Goal: Communication & Community: Answer question/provide support

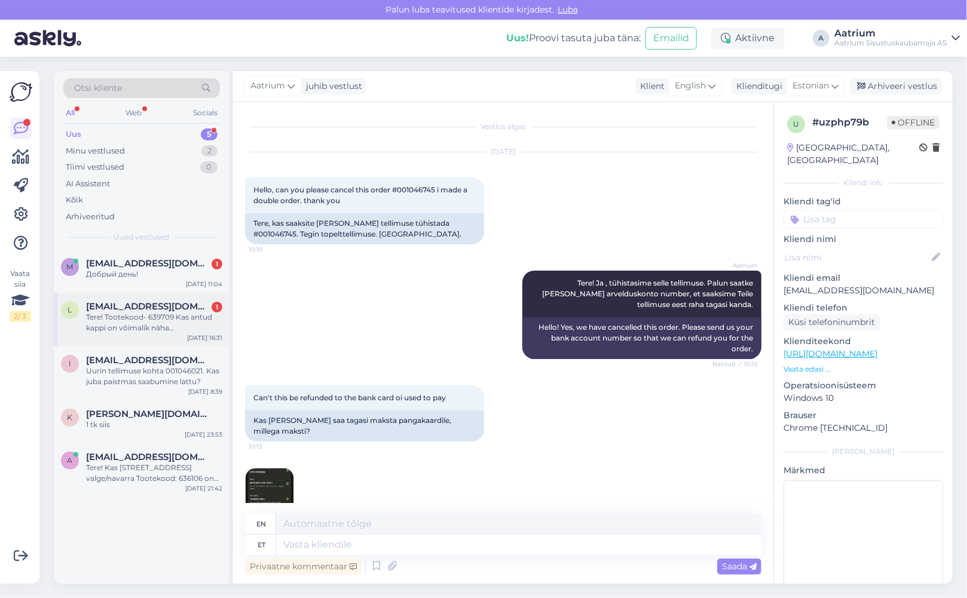
scroll to position [284, 0]
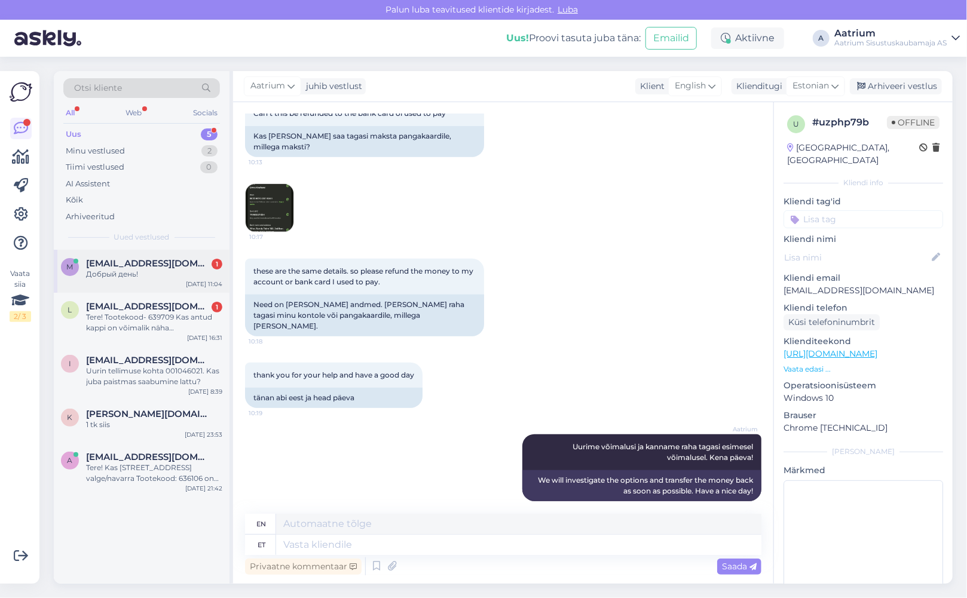
click at [139, 281] on div "m [EMAIL_ADDRESS][DOMAIN_NAME] 1 Добрый день! [DATE] 11:04" at bounding box center [142, 271] width 176 height 43
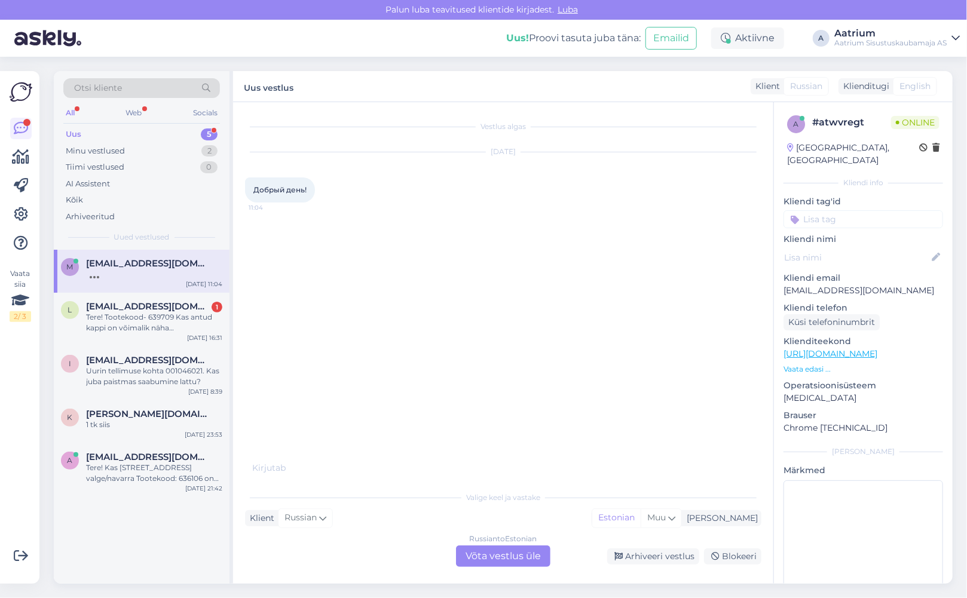
click at [521, 555] on div "Russian to Estonian Võta vestlus üle" at bounding box center [503, 557] width 94 height 22
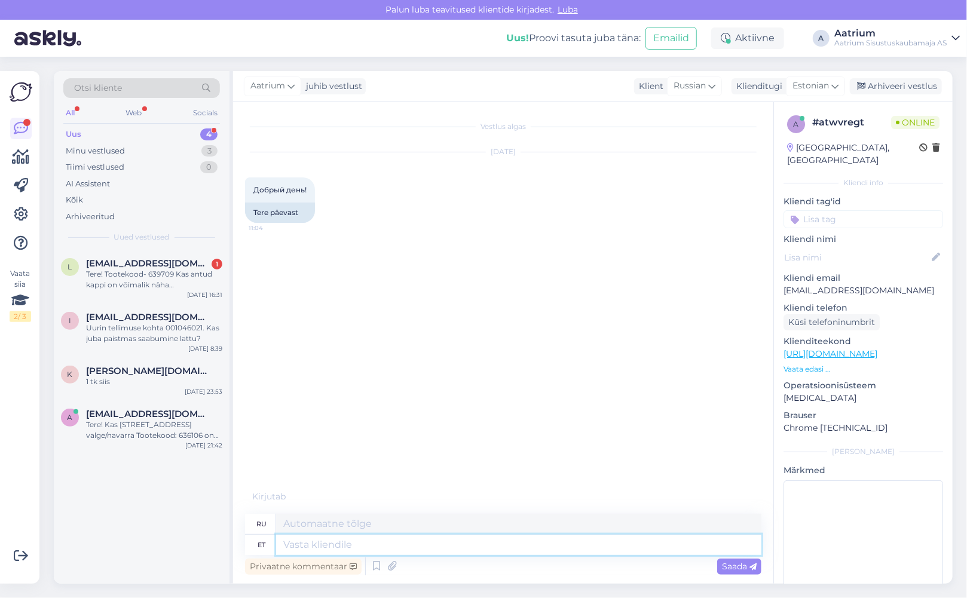
click at [377, 543] on textarea at bounding box center [518, 545] width 485 height 20
type textarea "Tere!"
type textarea "Привет!"
type textarea "Tere!"
click at [742, 563] on span "Saada" at bounding box center [739, 566] width 35 height 11
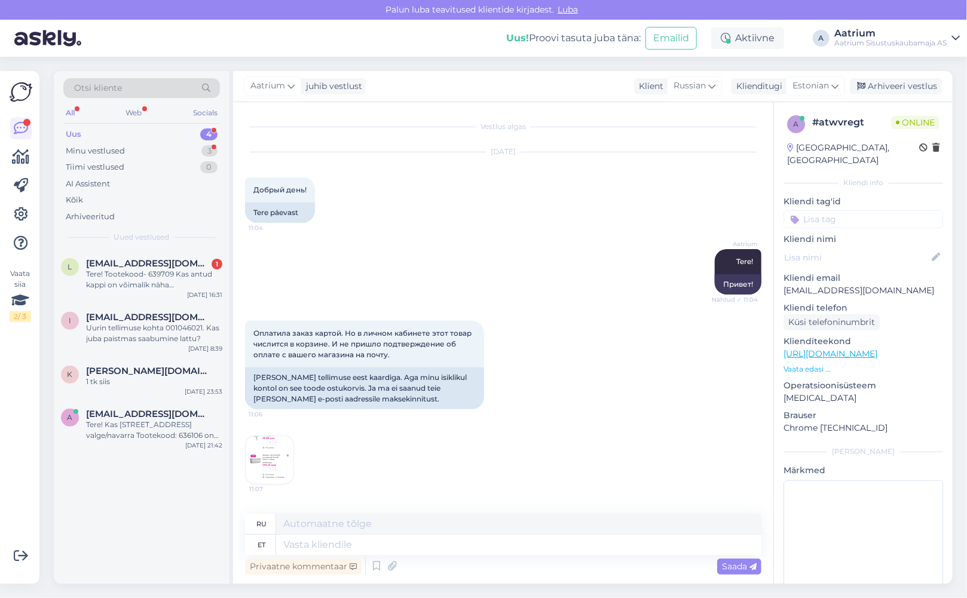
click at [290, 449] on img at bounding box center [270, 460] width 48 height 48
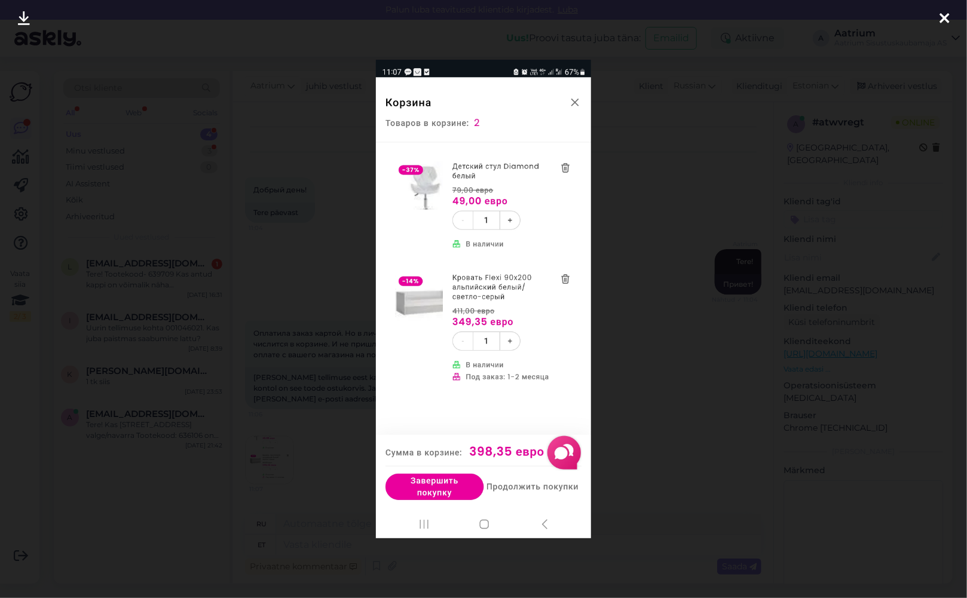
click at [576, 99] on img at bounding box center [483, 299] width 215 height 479
click at [576, 105] on img at bounding box center [483, 299] width 215 height 479
click at [946, 17] on icon at bounding box center [944, 19] width 10 height 16
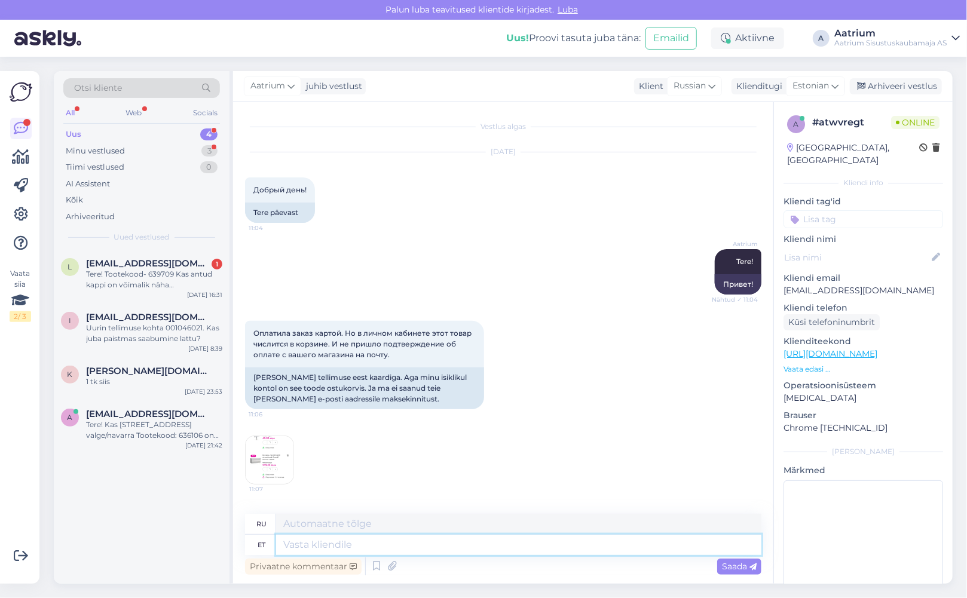
click at [356, 540] on textarea at bounding box center [518, 545] width 485 height 20
type textarea "Tere"
type textarea "Привет"
type textarea "Tere!"
type textarea "Привет!"
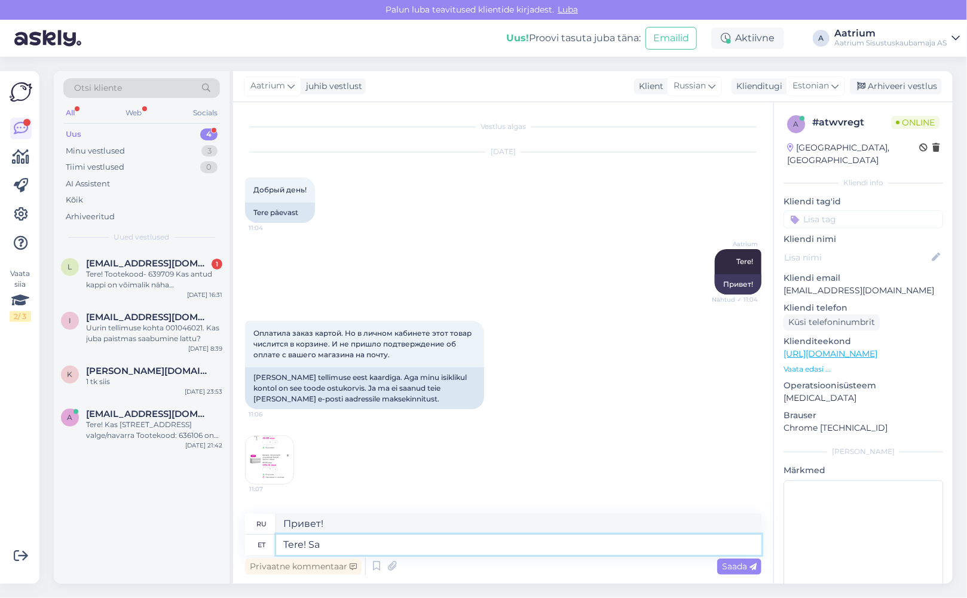
type textarea "Tere! Saa"
type textarea "Привет! Получить"
type textarea "Tere! [GEOGRAPHIC_DATA]"
type textarea "Здравствуйте! Мы отправляем"
type textarea "Tere!"
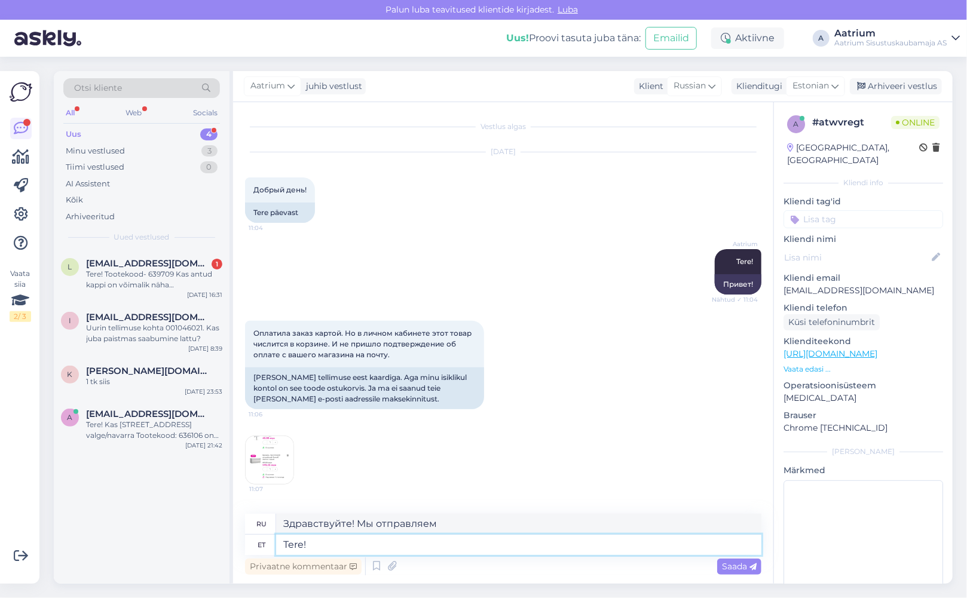
type textarea "Привет!"
type textarea "Tere! Tellimusega"
type textarea "Здравствуйте! По заказу"
type textarea "Tere! Tellimusega 1046"
type textarea "Здравствуйте! С заказом 1046"
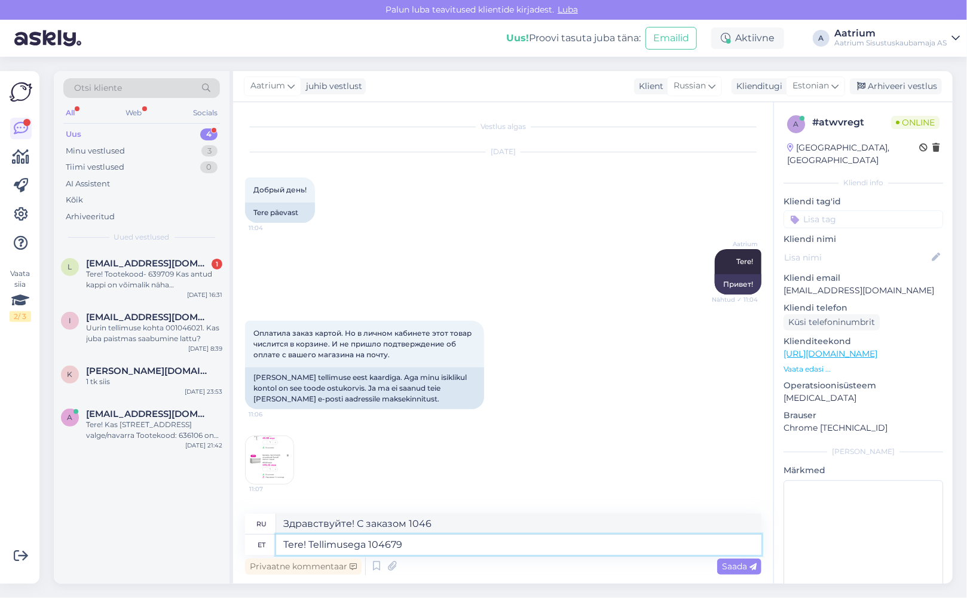
type textarea "Tere! Tellimusega 1046794"
type textarea "Здравствуйте! Заказ 1046794"
type textarea "Tere! Tellimusega 1046794 on kõik"
type textarea "Здравствуйте! Заказ 1046794 выполнен."
type textarea "Tere! Tellimusega 1046794 on kõik korr"
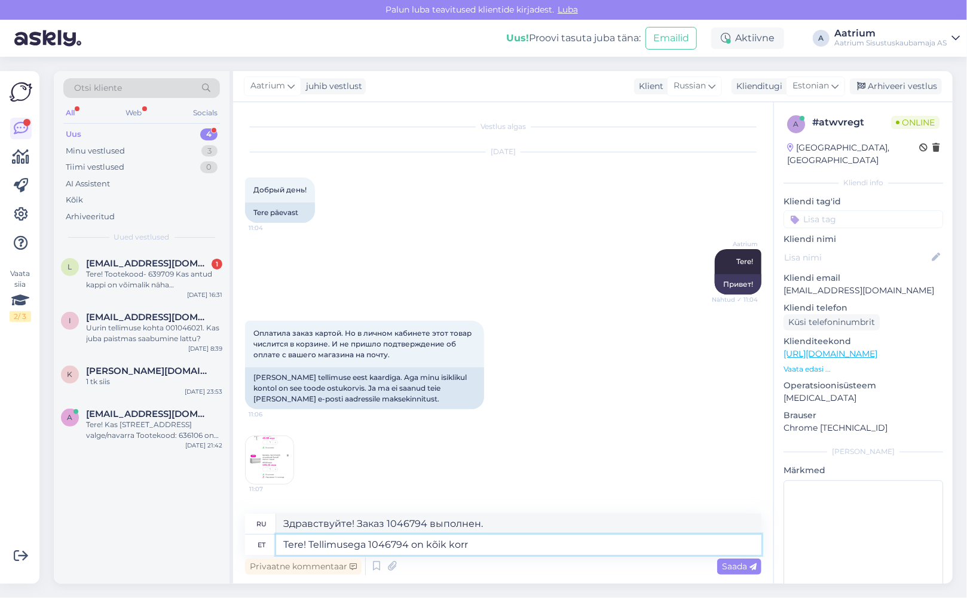
type textarea "Здравствуйте! Заказ 1046794 в порядке."
type textarea "Tere! Tellimusega 1046794 on kõik korras"
type textarea "Здравствуйте! Заказ 1046794 выполнен."
type textarea "Tere! Tellimusega 1046794 on kõik korras."
type textarea "Здравствуйте! Заказ 1046794 в порядке."
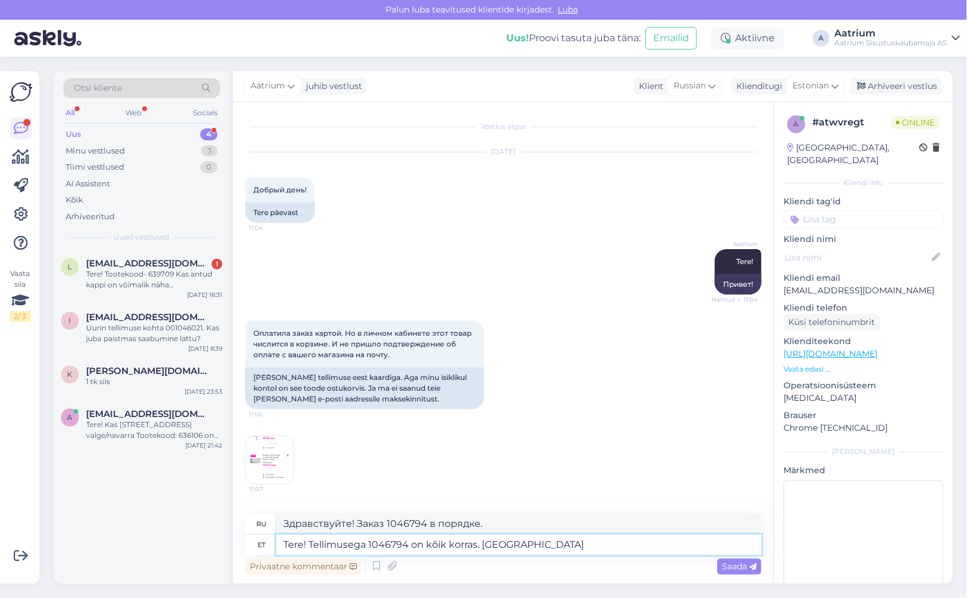
type textarea "Tere! Tellimusega 1046794 on kõik korras. [GEOGRAPHIC_DATA]"
type textarea "Здравствуйте! Заказ 1046794 в порядке. Мы отправляем."
type textarea "Tere! Tellimusega 1046794 on kõik korras. Saadame Teiel"
type textarea "Здравствуйте! С заказом 1046794 всё в порядке. Мы его вам отправим."
type textarea "Tere! Tellimusega 1046794 on kõik korras. Saadame Tei"
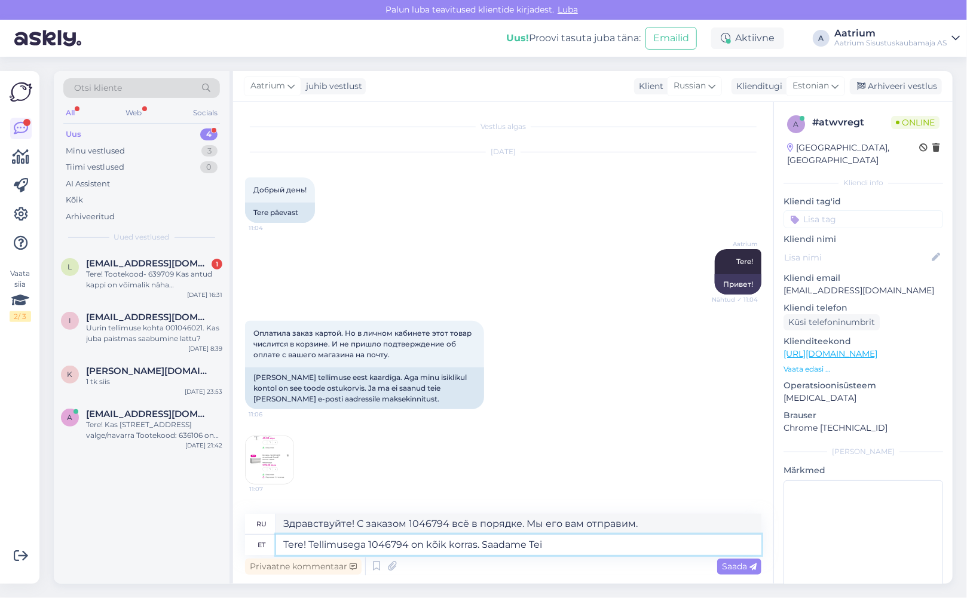
type textarea "Здравствуйте! Заказ 1046794 в порядке. Мы вам отправим."
type textarea "Tere! Tellimusega 1046794 on kõik korras. [GEOGRAPHIC_DATA] Teile"
type textarea "Здравствуйте! Заказ 1046794 в порядке. Мы его вам отправим."
type textarea "Tere! Tellimusega 1046794 on kõik korras. Saadame Teile kohe"
type textarea "Здравствуйте! Заказ 1046794 в порядке. Мы отправим его вам немедленно."
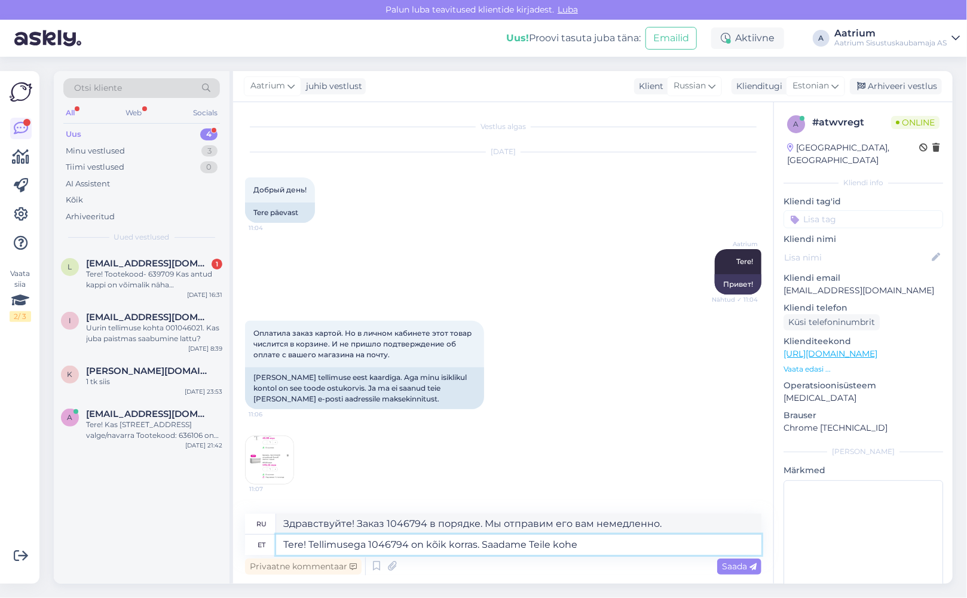
click at [586, 545] on textarea "Tere! Tellimusega 1046794 on kõik korras. Saadame Teile kohe" at bounding box center [518, 545] width 485 height 20
type textarea "Tere! Tellimusega 1046794 on kõik korras. Saadame Teile kohe e"
type textarea "Здравствуйте! С заказом 1046794 всё в порядке. Мы сразу же отправим вам письмо."
type textarea "Tere! Tellimusega 1046794 on kõik korras. Saadame Teile kohe e-"
type textarea "Здравствуйте! Заказ 1046794 в порядке. Мы сразу же отправим вам электронное пис…"
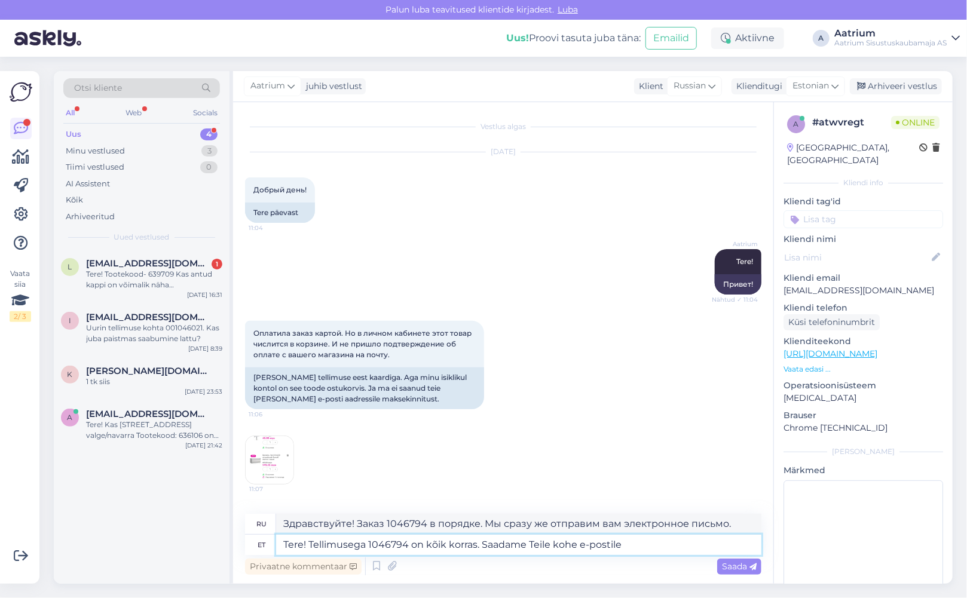
type textarea "Tere! Tellimusega 1046794 on kõik korras. Saadame Teile kohe e-postile t"
type textarea "Здравствуйте! Заказ 1046794 оформлен. Мы немедленно отправим его вам на электро…"
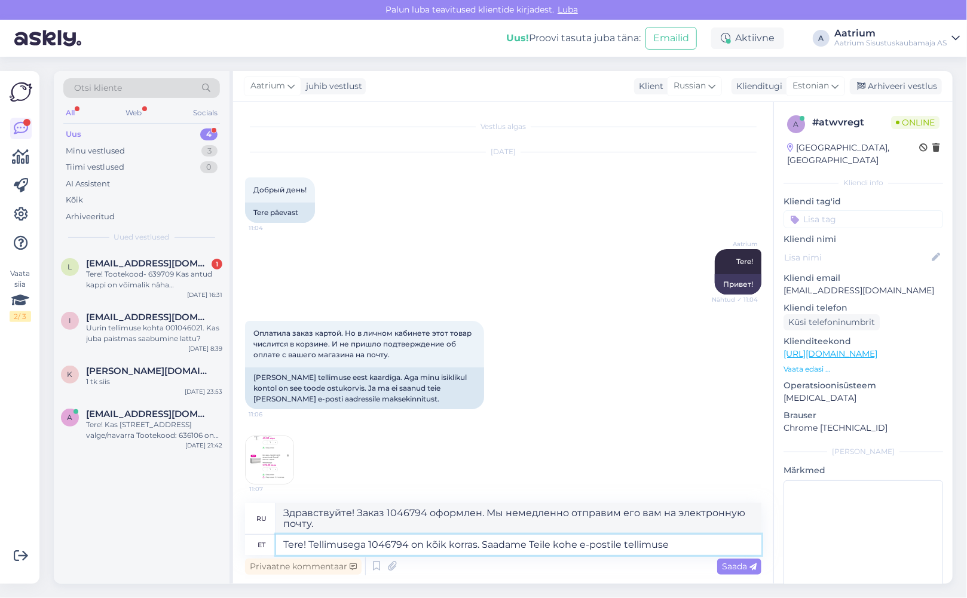
type textarea "Tere! Tellimusega 1046794 on kõik korras. Saadame Teile kohe e-postile tellimuse"
type textarea "Здравствуйте! С заказом 1046794 всё в порядке. Мы немедленно отправим вам заказ…"
type textarea "Tere! Tellimusega 1046794 on kõik korras. Saadame Teile kohe e-postile tellimus…"
type textarea "Здравствуйте! С заказом 1046794 всё в порядке. Мы немедленно отправим вам подтв…"
type textarea "Tere! Tellimusega 1046794 on kõik korras. Saadame Teile kohe e-postile tellimus…"
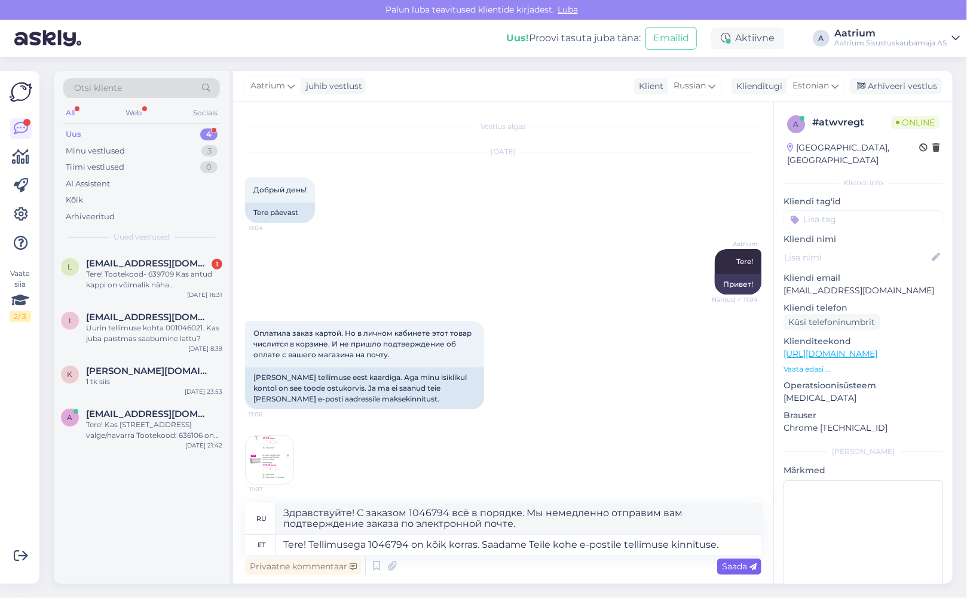
click at [740, 565] on span "Saada" at bounding box center [739, 566] width 35 height 11
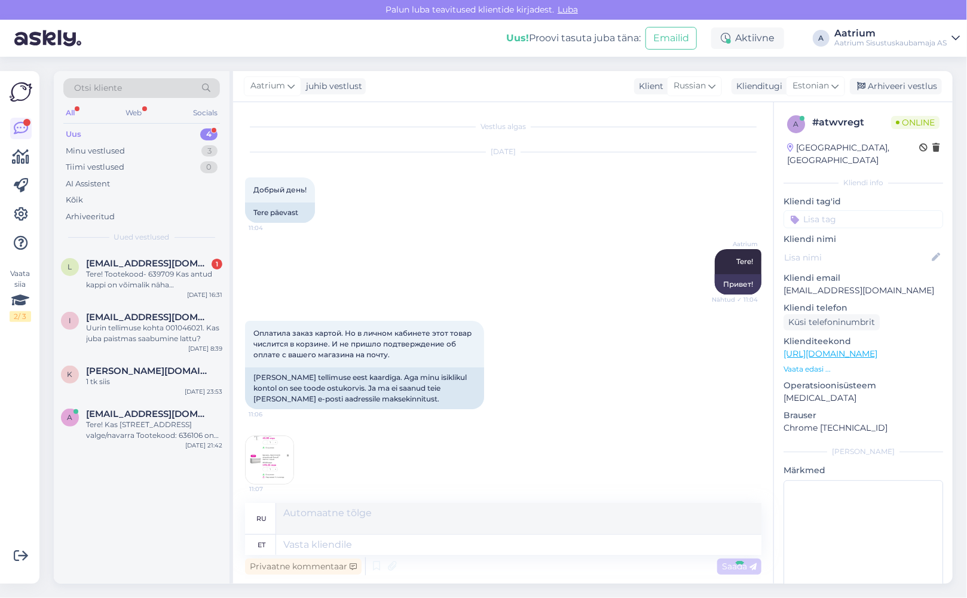
scroll to position [98, 0]
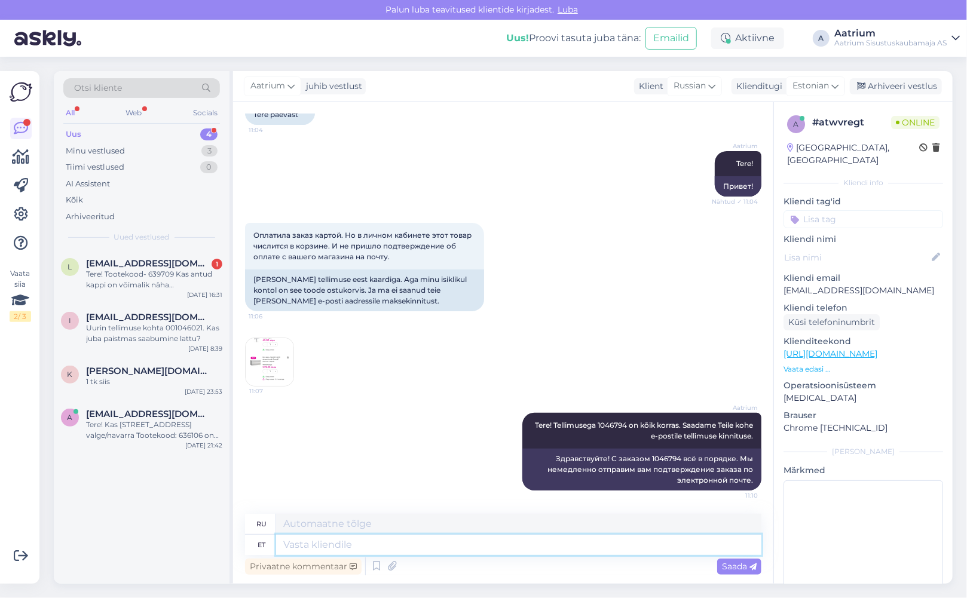
click at [379, 541] on textarea at bounding box center [518, 545] width 485 height 20
type textarea "Kas"
type textarea "Является"
type textarea "Kas Te"
type textarea "Ты"
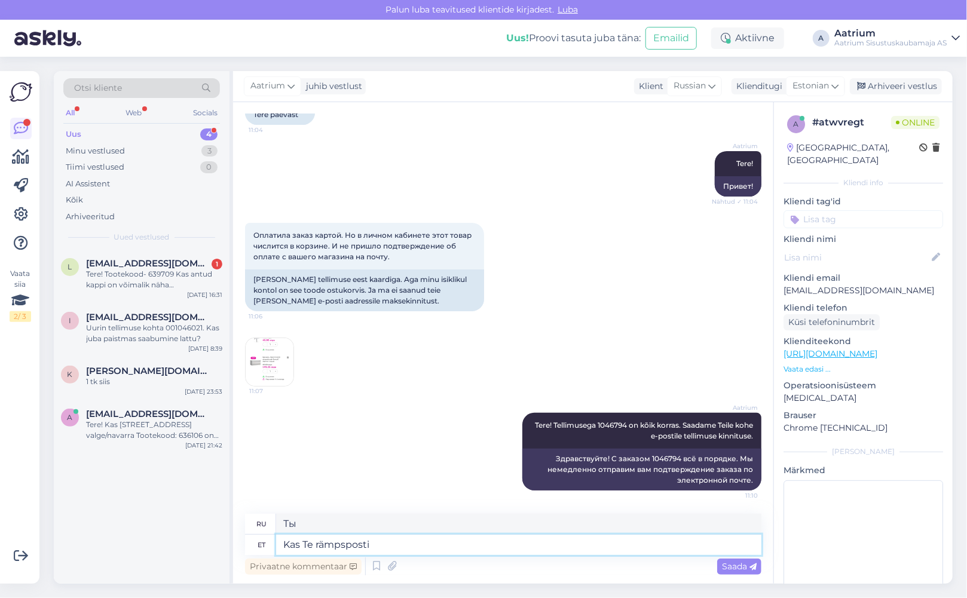
type textarea "Kas Te rämpsposti v"
type textarea "Вы спамите?"
type textarea "Kas Te rämpsposti vaatasite"
type textarea "Вы проверили спам?"
type textarea "Kas Te rämpsposti vaatasite? Automaatne"
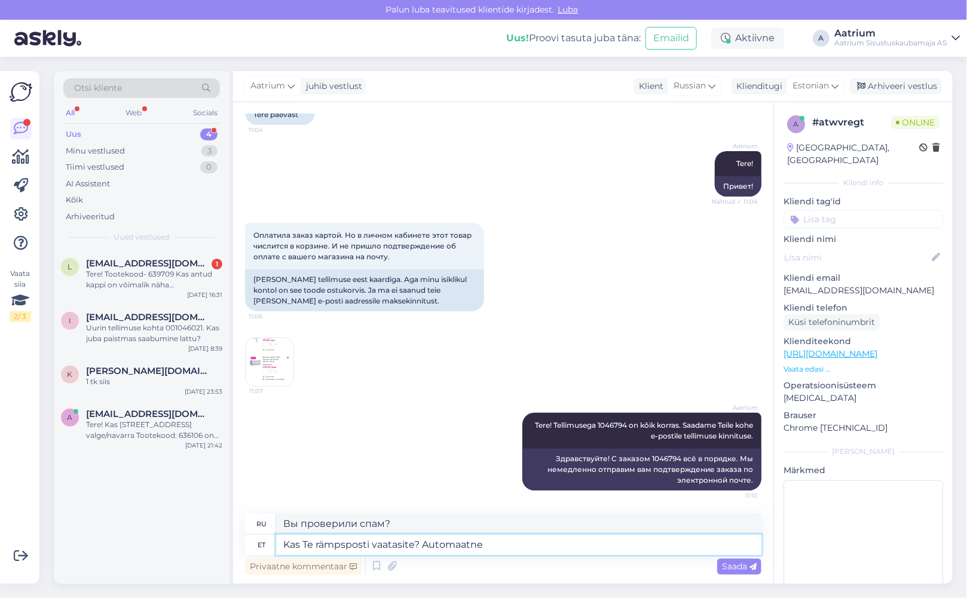
type textarea "Вы проверили спам? Автоматически."
type textarea "Kas Te rämpsposti vaatasite? Automaatne kinnitus"
type textarea "Вы проверили спам? Автоматическое подтверждение."
type textarea "Kas Te rämpsposti vaatasite? Automaatne kinnitus võib"
type textarea "Вы проверили спам? Автоматическое подтверждение может..."
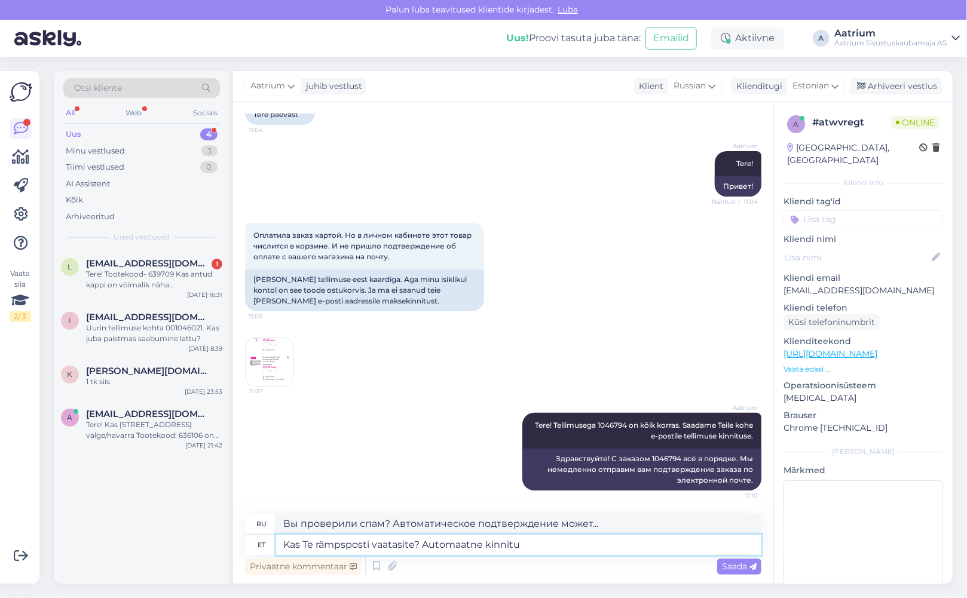
type textarea "Kas Te rämpsposti vaatasite? Automaatne kinnit"
type textarea "Вы проверили спам? Автоматическое подтверждение."
type textarea "Kas Te rämpsposti vaatasite? Automaatne"
type textarea "Вы проверили спам? Автоматически."
type textarea "Kas Te rämpsposti vaatasite? Automaatne kinnitus v"
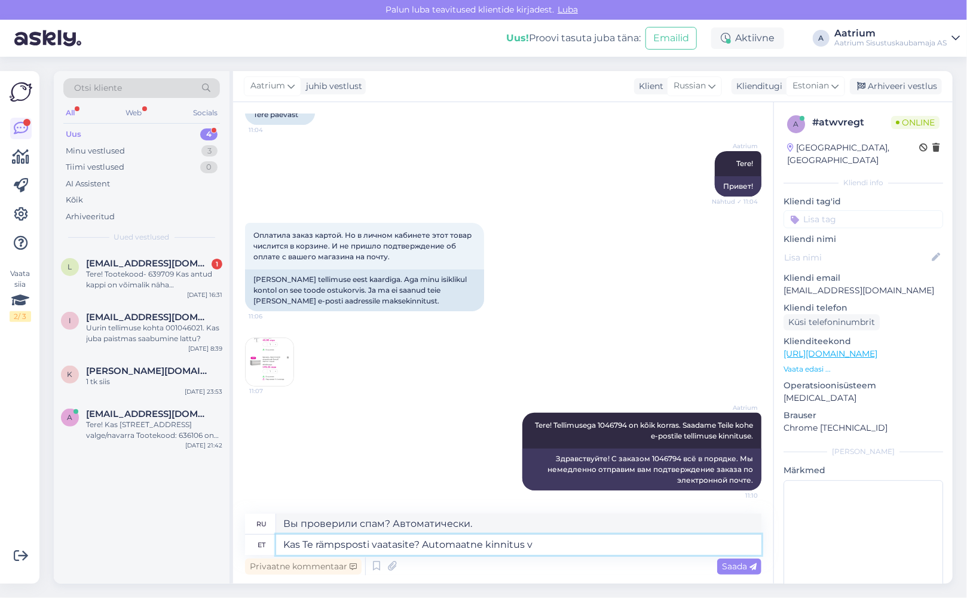
type textarea "Вы проверили спам? Автоматическое подтверждение."
type textarea "Kas Te rämpsposti vaatasite? Automaatne kinnitus võib"
type textarea "Вы проверили спам? Автоматическое подтверждение может..."
type textarea "Kas Te rämpsposti vaatasite? Automaatne kinnitus võib s"
type textarea "Вы проверили спам? Автоматическое подтверждение может быть..."
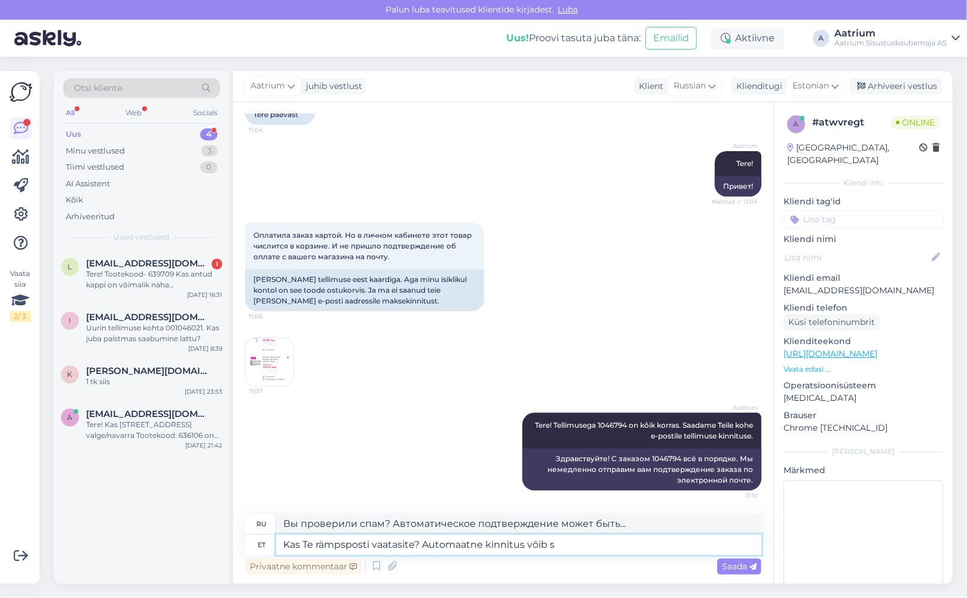
type textarea "Kas Te rämpsposti vaatasite? Automaatne kinnitus võib"
type textarea "Вы проверили спам? Автоматическое подтверждение может..."
type textarea "Kas Te rämpsposti vaatasite? Automaatne kinnitus võib seal"
type textarea "Вы проверяли папку со спамом? Возможно, там установлено автоматическое подтверж…"
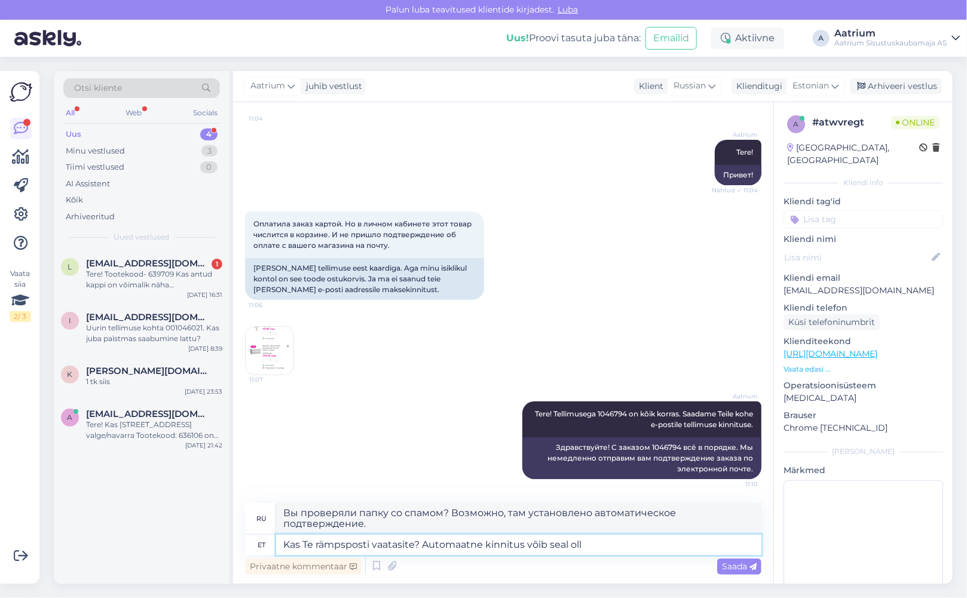
type textarea "Kas Te rämpsposti vaatasite? Automaatne kinnitus võib seal olla"
type textarea "Вы проверяли папку со спамом? Возможно, там есть автоматическое подтверждение."
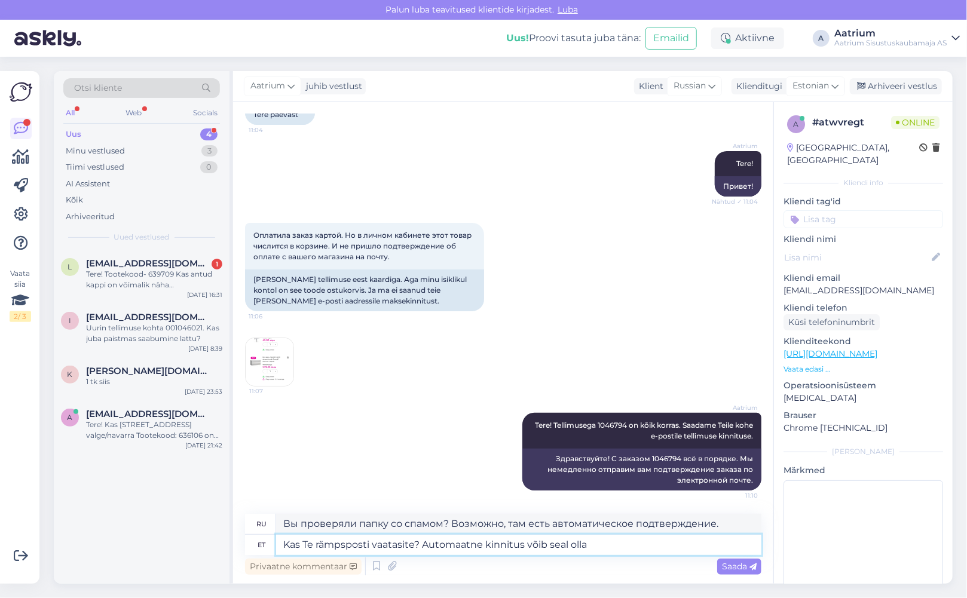
type textarea "Kas Te rämpsposti vaatasite? Automaatne kinnitus võib seal olla."
type textarea "Вы проверяли папку со спамом? Возможно, автоматическое подтверждение там."
click at [485, 545] on textarea "Kas Te rämpsposti vaatasite? Automaatne kinnitus võib seal olla." at bounding box center [518, 545] width 485 height 20
type textarea "Kas Te rämpsposti vaatasite? Automaatne tellimusekinnitus võib seal olla."
type textarea "Вы проверяли папку «Спам»? Возможно, автоматическое подтверждение заказа там."
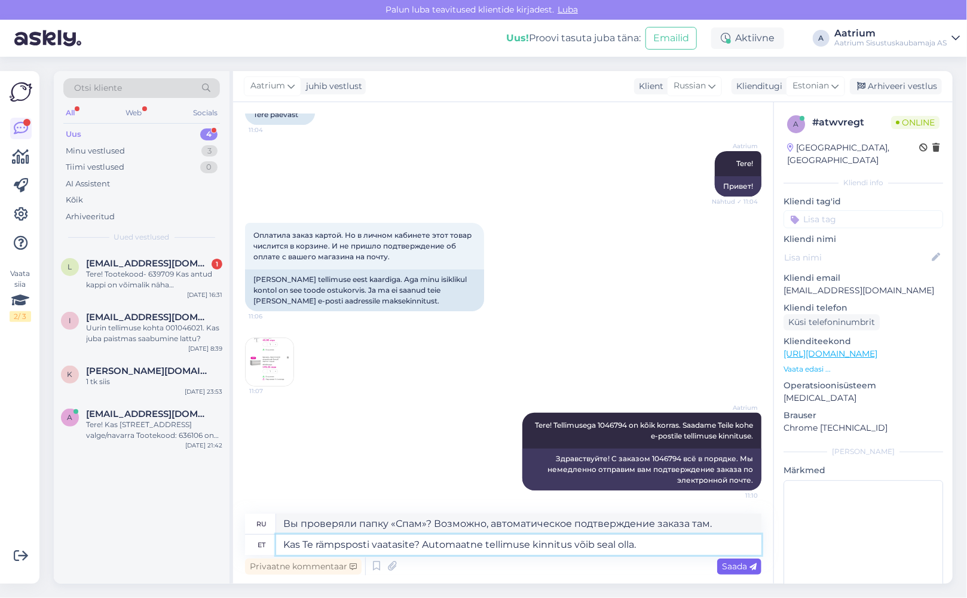
type textarea "Kas Te rämpsposti vaatasite? Automaatne tellimuse kinnitus võib seal olla."
click at [744, 568] on span "Saada" at bounding box center [739, 566] width 35 height 11
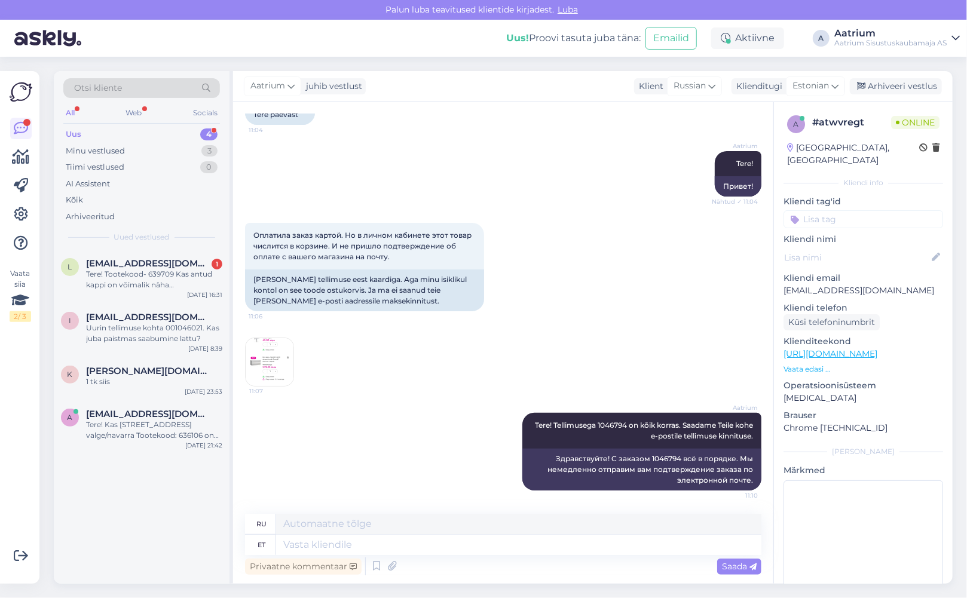
scroll to position [191, 0]
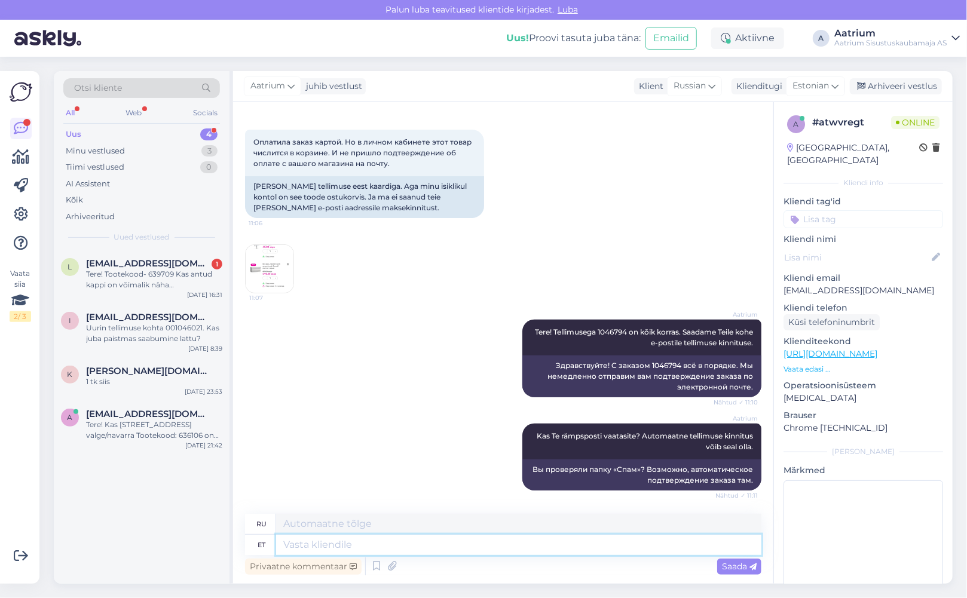
click at [347, 541] on textarea at bounding box center [518, 545] width 485 height 20
type textarea "Voodi"
type textarea "Кровать"
type textarea "Voodi ko"
type textarea "Постельное белье"
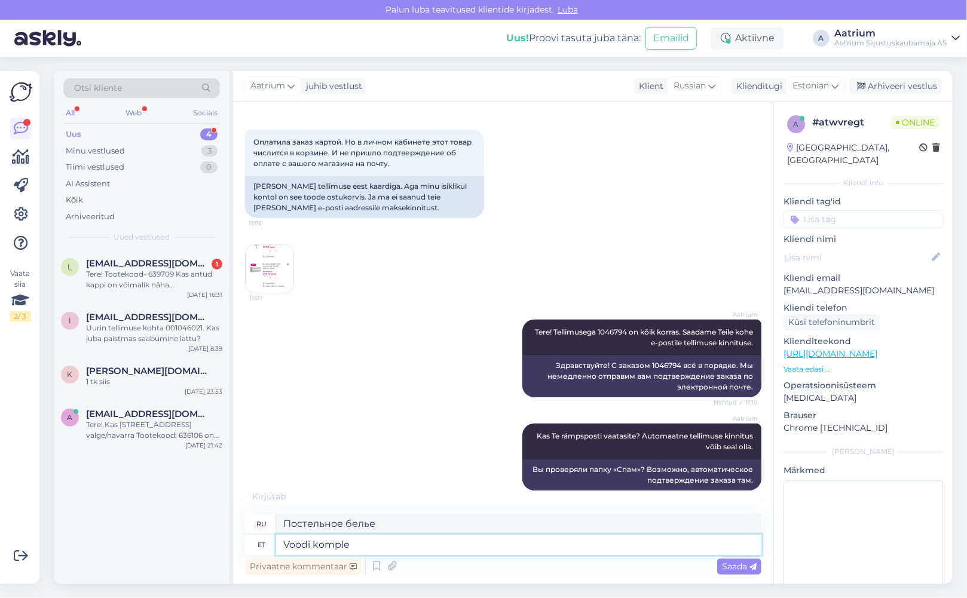
type textarea "Voodi komplek"
type textarea "Постельный комплект"
type textarea "Voodi"
type textarea "Кровать"
type textarea "Voodil e"
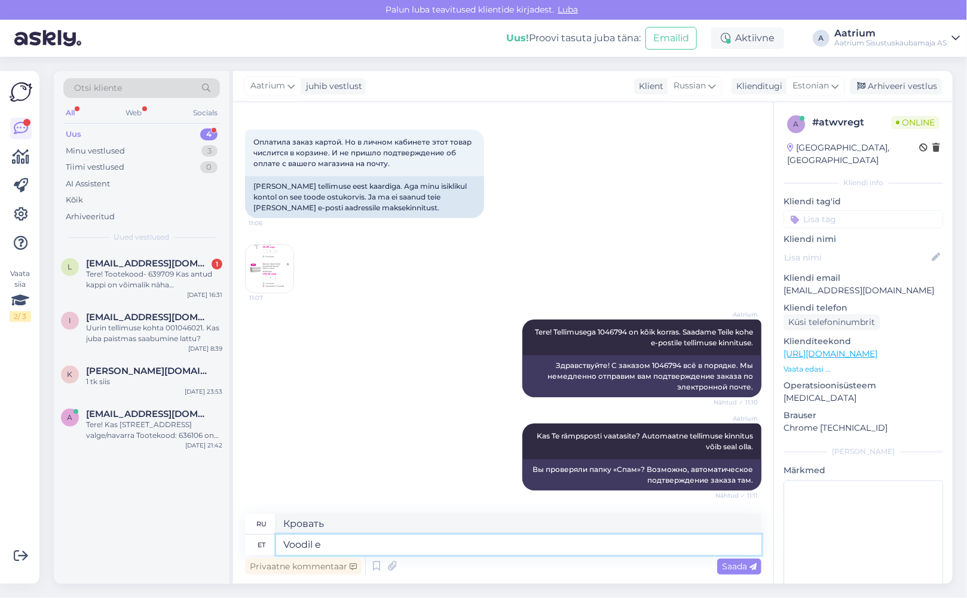
type textarea "На кровати"
type textarea "Voodil ei"
type textarea "Не на кровати."
type textarea "Voodil ei ole k"
type textarea "Кровати нет."
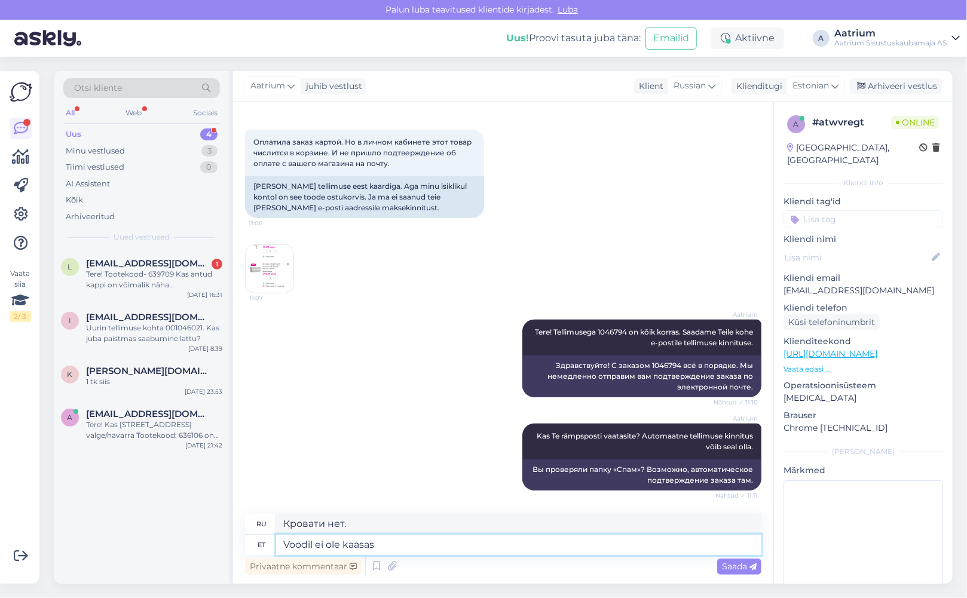
type textarea "Voodil ei ole kaasas"
type textarea "Кровать не входит в комплект."
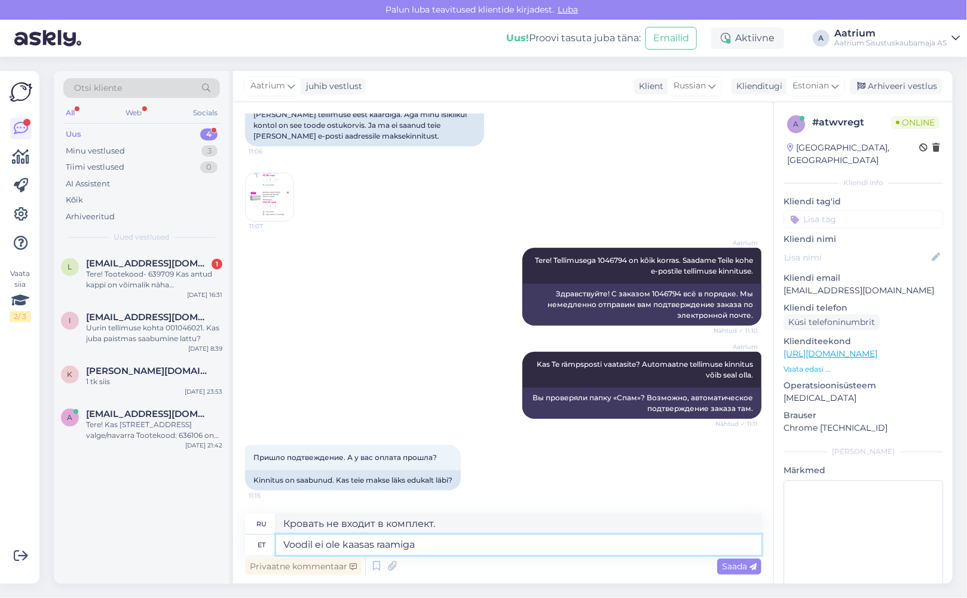
type textarea "Voodil ei ole kaasas raamiga"
type textarea "Кровать не комплектуется каркасом."
type textarea "Voodil ei ole kaasas raamiga voodipõhja"
type textarea "Кровать не комплектуется основанием с каркасом."
type textarea "Voodil ei ole kaasas raamiga voodipõhja ja"
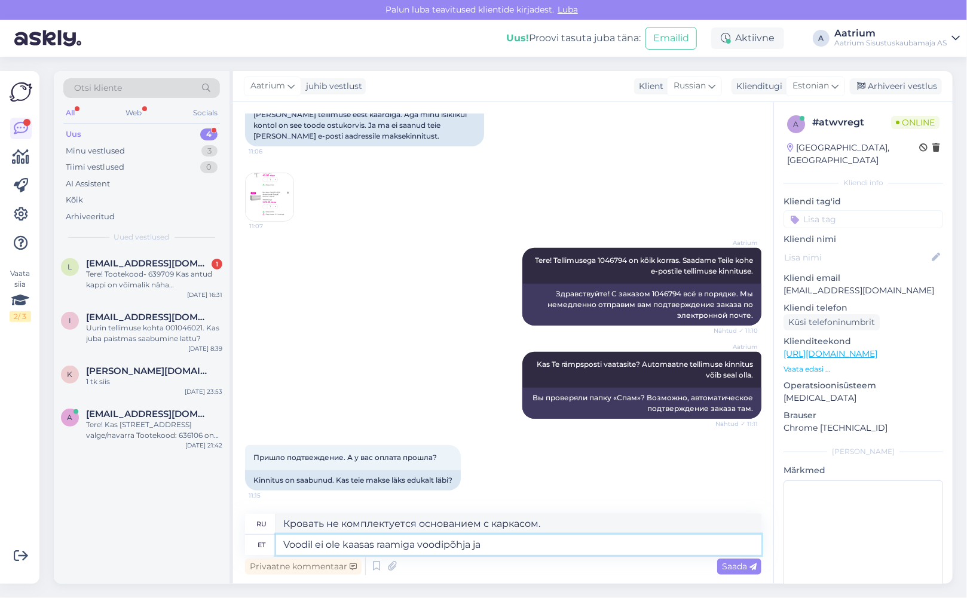
type textarea "Кровать не комплектуется основанием и каркасом."
type textarea "Voodil ei ole kaasas raamiga voodipõhja ja madratsit"
type textarea "Кровать не комплектуется основанием и матрасом."
type textarea "Voodil ei ole kaasas raamiga voodipõhja ja madratsit. Kas need"
type textarea "Кровать не комплектуется основанием и матрасом. Входят ли они в комплект?"
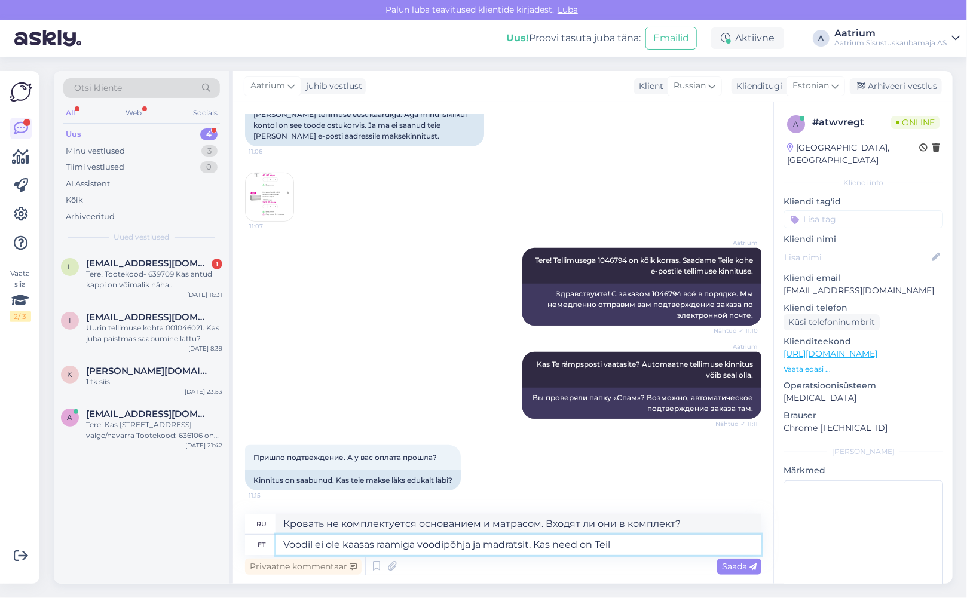
type textarea "Voodil ei ole kaasas raamiga voodipõhja ja madratsit. Kas need on Teil"
type textarea "Кровать не комплектуется основанием и матрасом. У вас они есть?"
type textarea "Voodil ei ole kaasas raamiga voodipõhja ja madratsit. Kas need on Teil olemas?"
click at [732, 568] on span "Saada" at bounding box center [739, 566] width 35 height 11
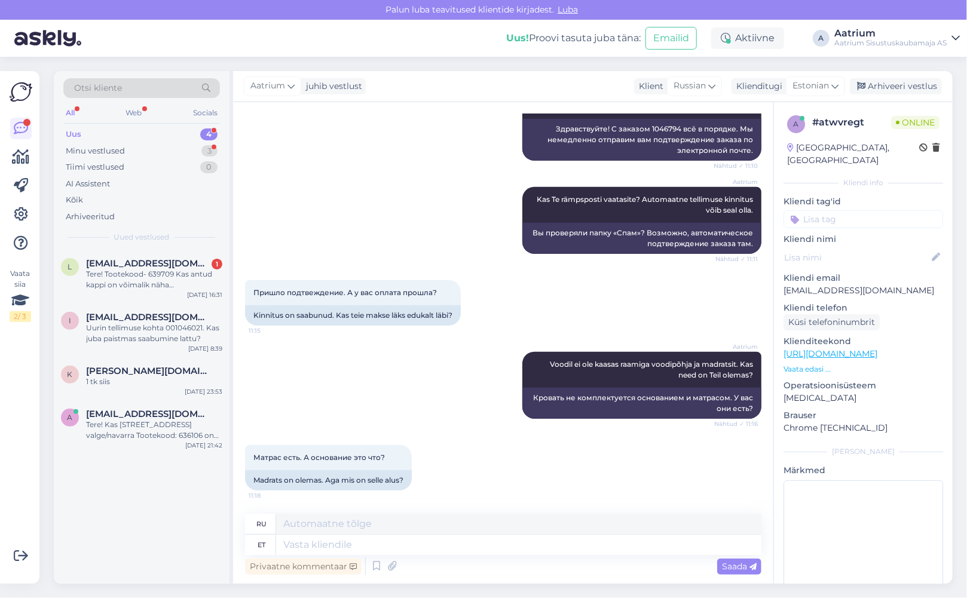
scroll to position [510, 0]
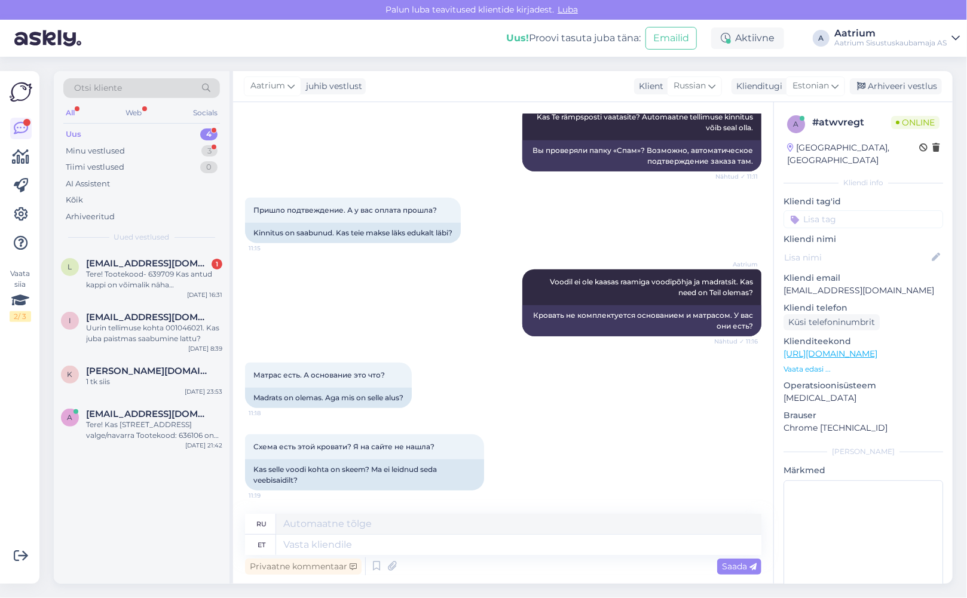
click at [320, 284] on div "Aatrium Voodil ei ole kaasas raamiga voodipõhja ja madratsit. Kas need on Teil …" at bounding box center [503, 302] width 516 height 93
click at [322, 547] on textarea at bounding box center [518, 545] width 485 height 20
type textarea "Otsime"
type textarea "Мы ищем"
type textarea "Otsime kohe"
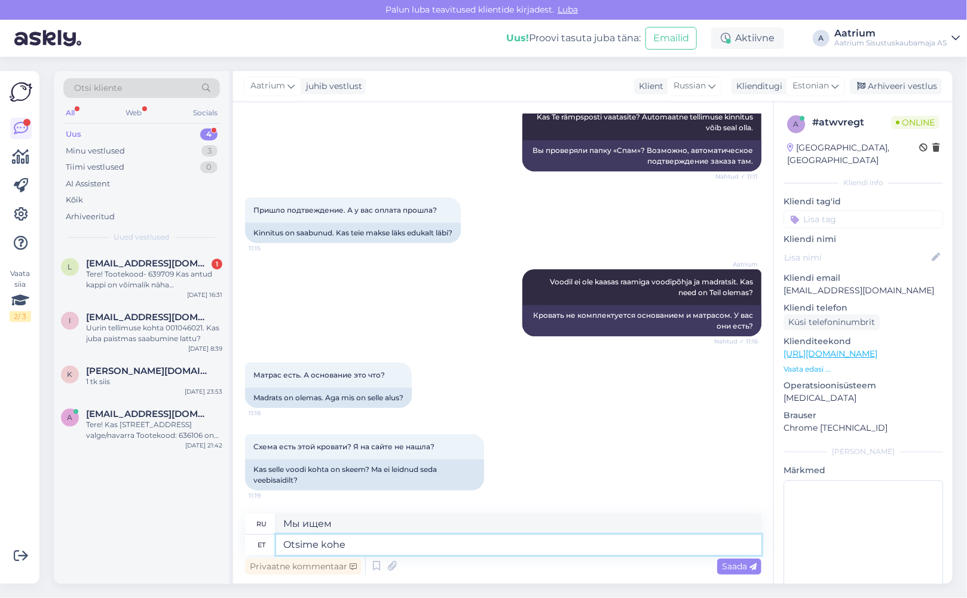
type textarea "Мы ищем вас сейчас."
type textarea "Otsime kohe kokkupaneku j"
type textarea "Мы ищем сборку немедленно"
type textarea "Otsime kohe kokkupaneku [PERSON_NAME]"
type textarea "Нам срочно требуется руководитель по сборке."
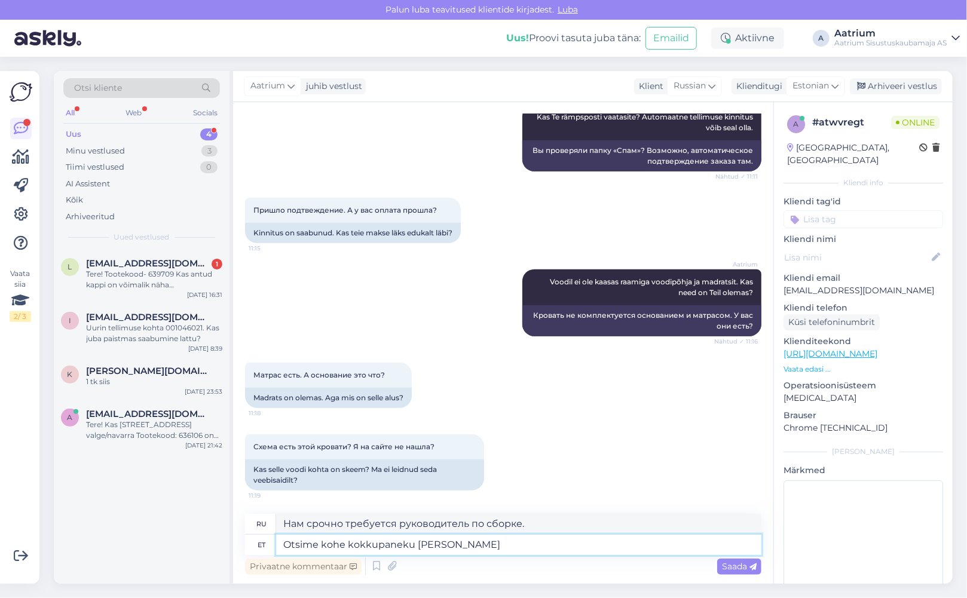
type textarea "Otsime kohe kokkupaneku juhe"
type textarea "Мы срочно ищем сборочную линию."
type textarea "Otsime kohe kokkupaneku juhendi"
type textarea "Нам срочно нужны инструкции по сборке."
type textarea "Otsime kohe kokkupaneku juhendi ja s"
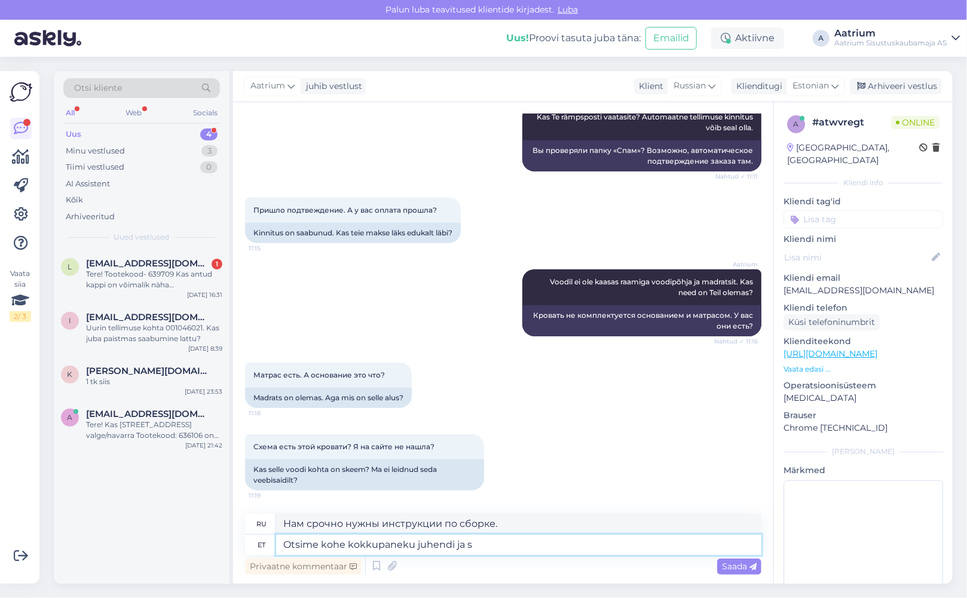
type textarea "Мы немедленно ищем инструкцию по сборке и"
type textarea "Otsime kohe kokkupaneku juhendi ja saadame"
type textarea "Мы сразу же найдем инструкцию по сборке и вышлем ее вам."
type textarea "Otsime kohe kokkupaneku juhendi ja saadame Teie e-postile"
type textarea "Мы сразу же найдем инструкцию по сборке и отправим ее на вашу электронную почту."
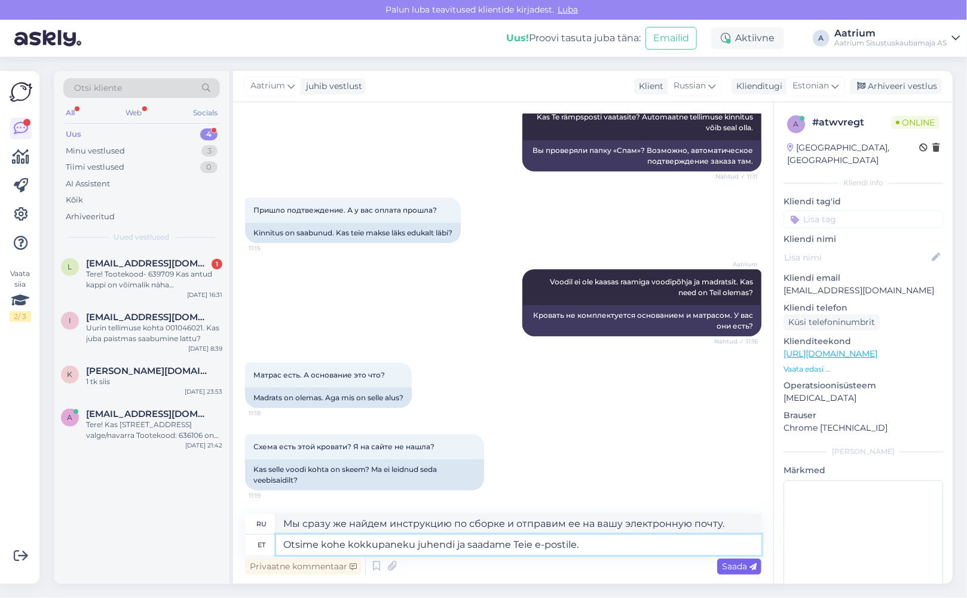
type textarea "Otsime kohe kokkupaneku juhendi ja saadame Teie e-postile."
click at [726, 568] on span "Saada" at bounding box center [739, 566] width 35 height 11
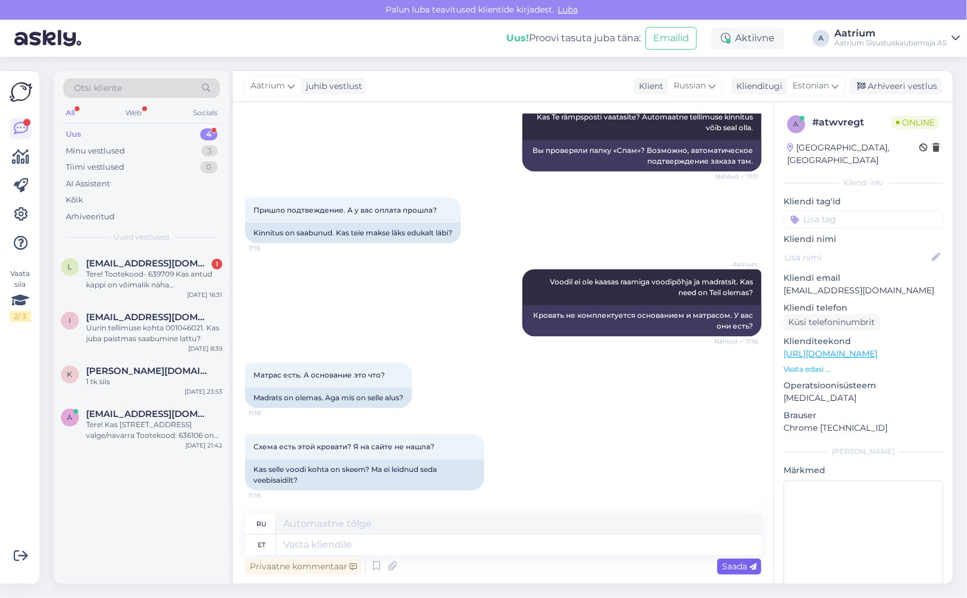
scroll to position [604, 0]
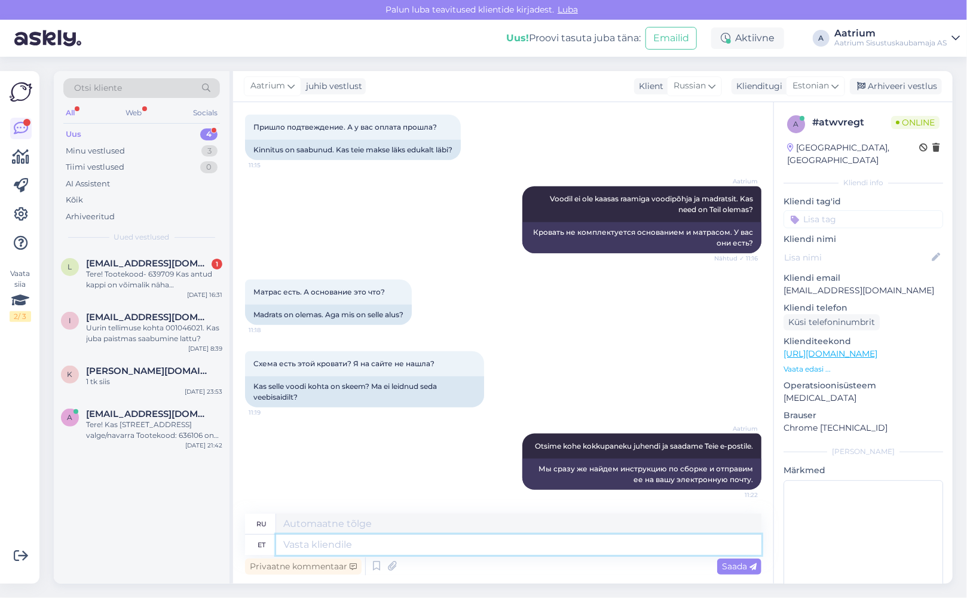
click at [350, 541] on textarea at bounding box center [518, 545] width 485 height 20
type textarea "Raamiga"
type textarea "С рамкой"
type textarea "Raamiga voodi"
type textarea "Кровать с каркасом"
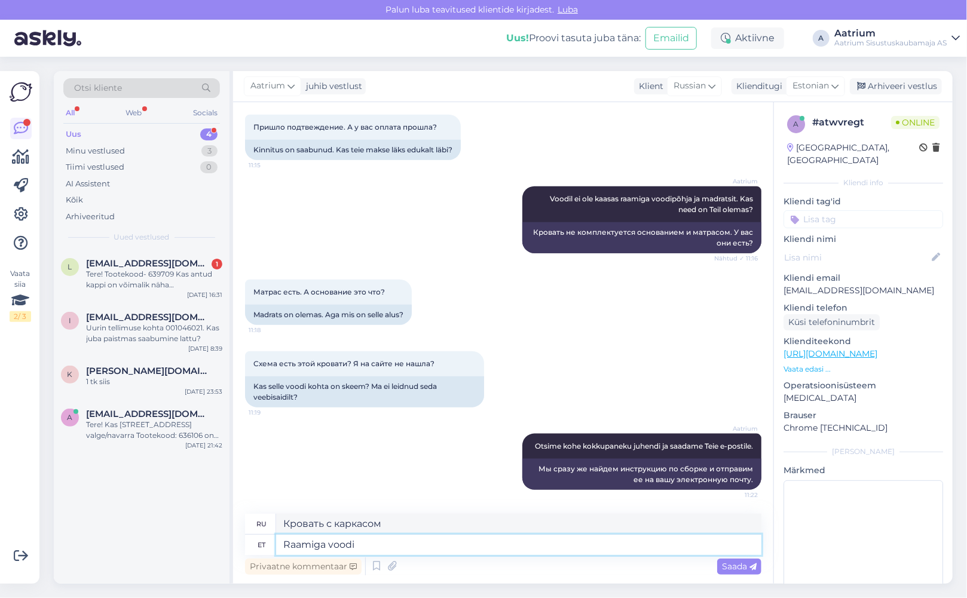
type textarea "Raamiga voodip"
type textarea "Каркас кровати"
type textarea "Raamiga voodipõhi"
type textarea "Основание кровати с каркасом"
type textarea "Raamiga voodipõhi sobib n"
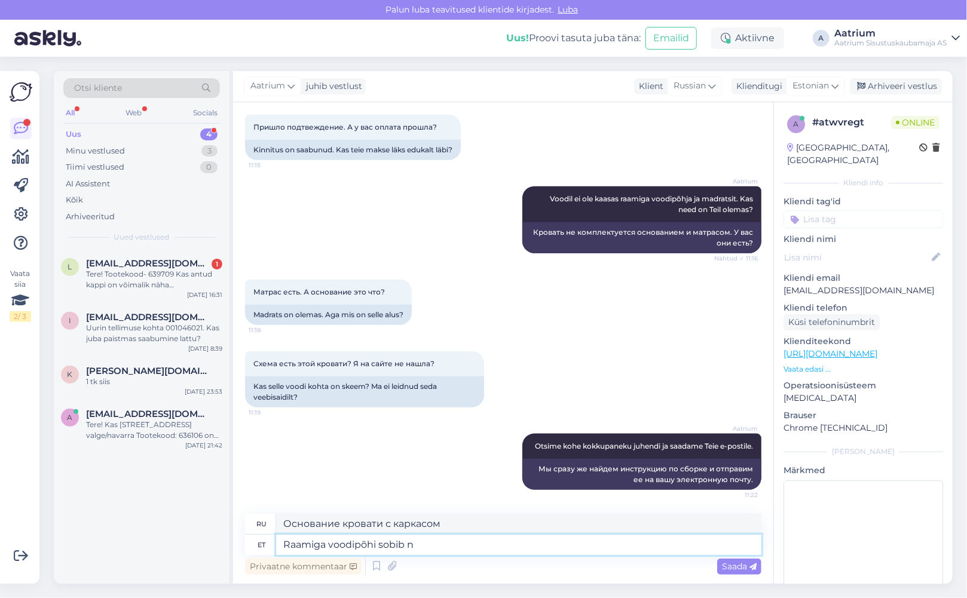
type textarea "Подходит основание кровати с каркасом."
type textarea "Raamiga voodipõhi sobib nt."
type textarea "Основание кровати с каркасом подойдет, например:"
type textarea "Raamiga voodipõhi sobib nt. selline."
type textarea "Подойдет основание кровати с каркасом, например, такое."
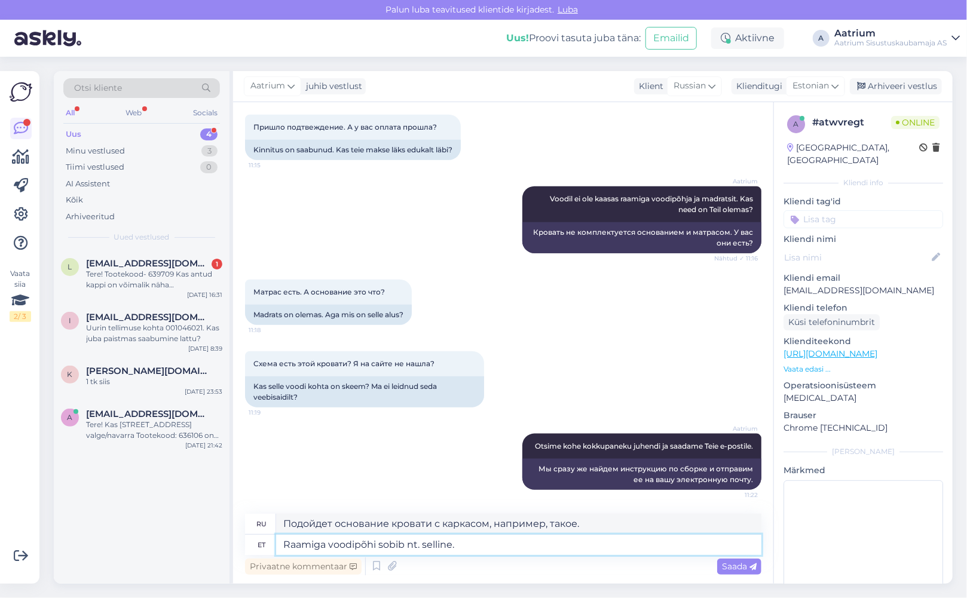
paste textarea "[URL][DOMAIN_NAME]"
type textarea "Raamiga voodipõhi sobib nt. selline. [URL][DOMAIN_NAME]"
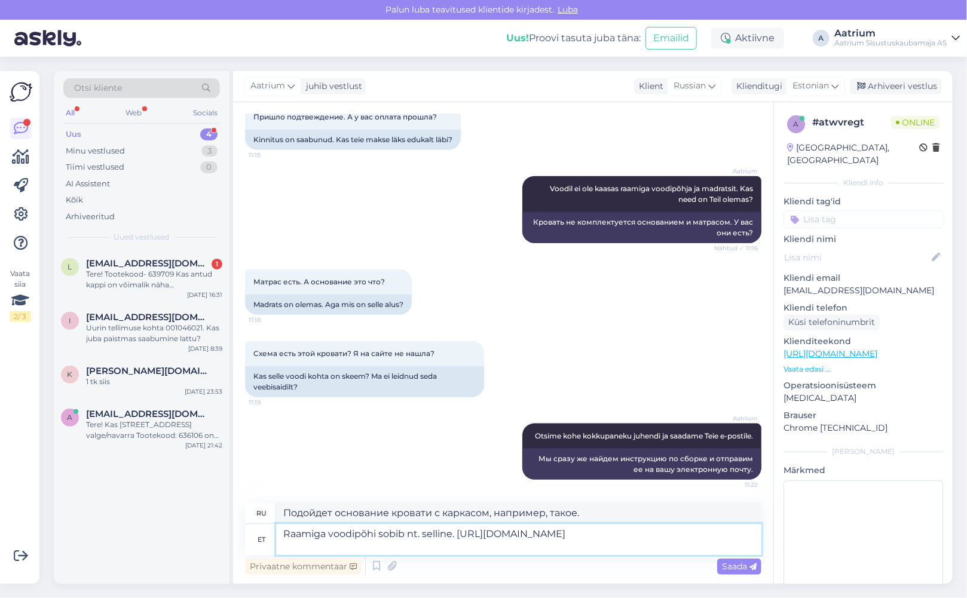
type textarea "Подойдёт, например, основание кровати с каркасом. Вот это: [URL][DOMAIN_NAME]"
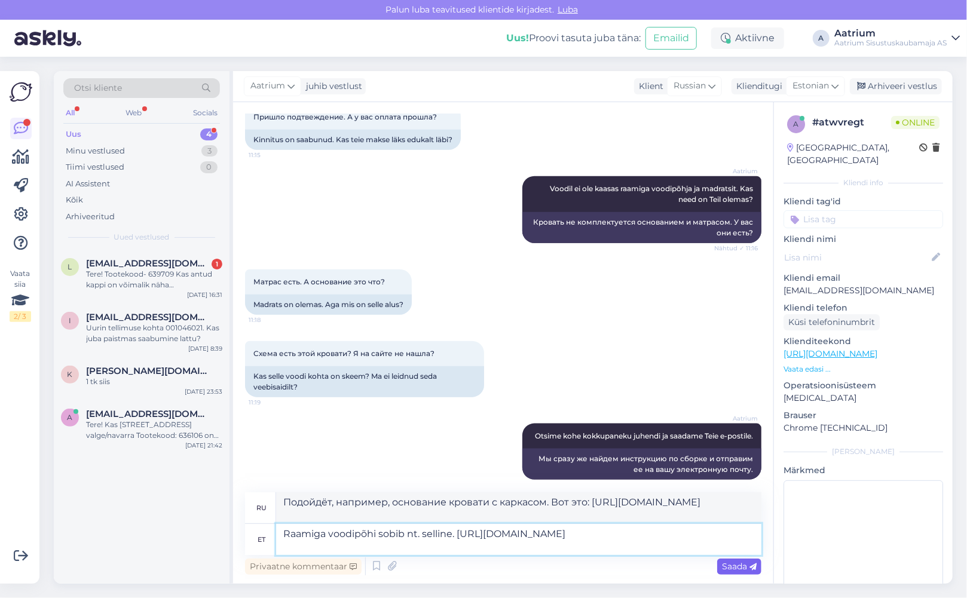
type textarea "Raamiga voodipõhi sobib nt. selline. [URL][DOMAIN_NAME]"
click at [739, 568] on span "Saada" at bounding box center [739, 566] width 35 height 11
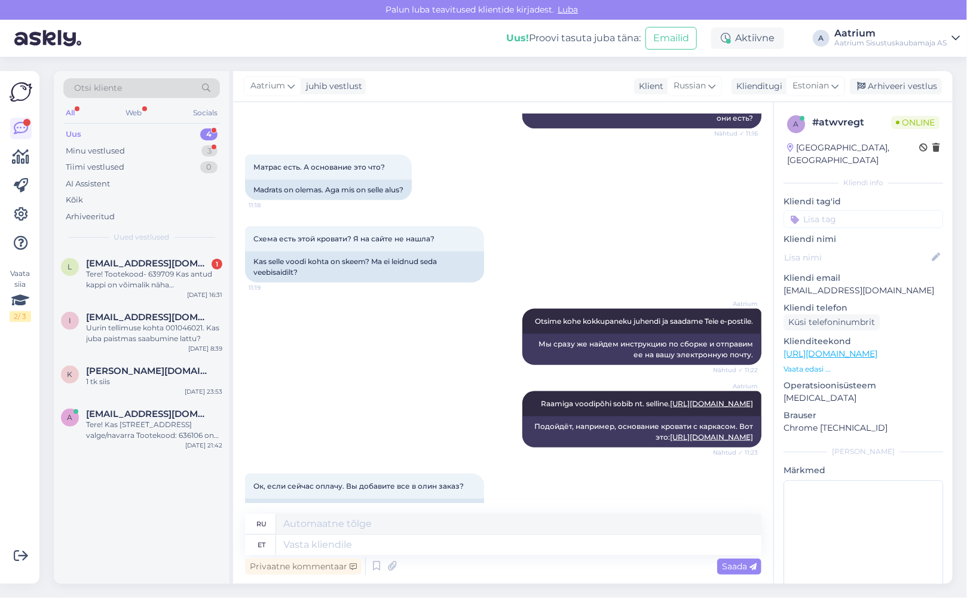
scroll to position [801, 0]
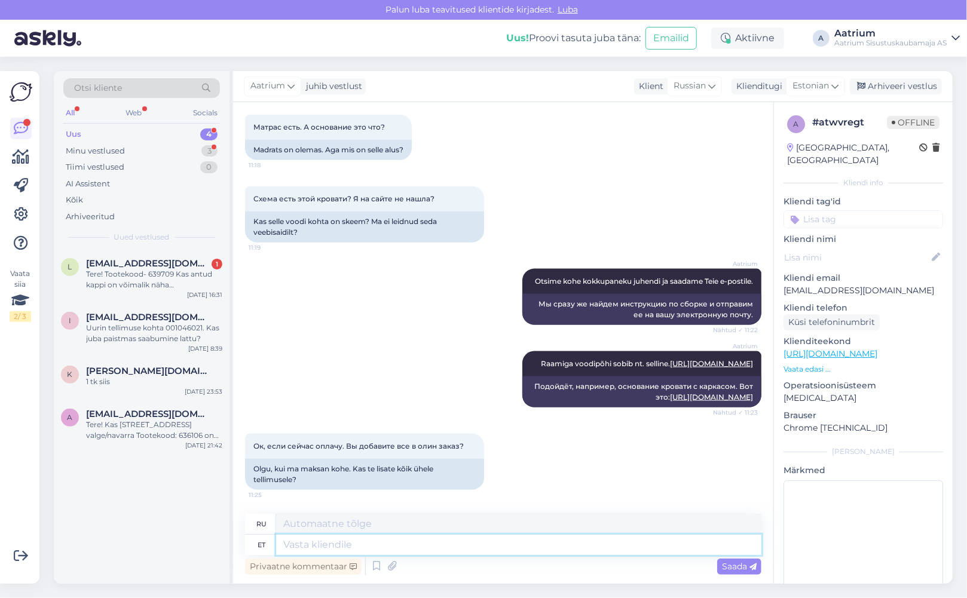
click at [354, 542] on textarea at bounding box center [518, 545] width 485 height 20
type textarea "Sa"
type textarea "Получать"
type textarea "S"
type textarea "Jah, s"
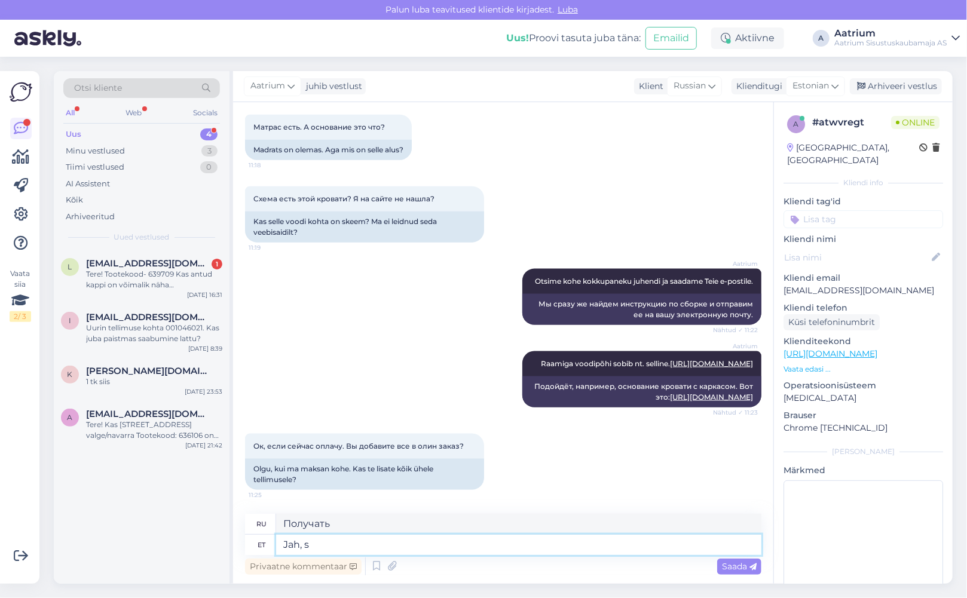
type textarea "Да,"
type textarea "Jah, sa"
type textarea "Да, ты"
type textarea "Jah, saame"
type textarea "Да, можем."
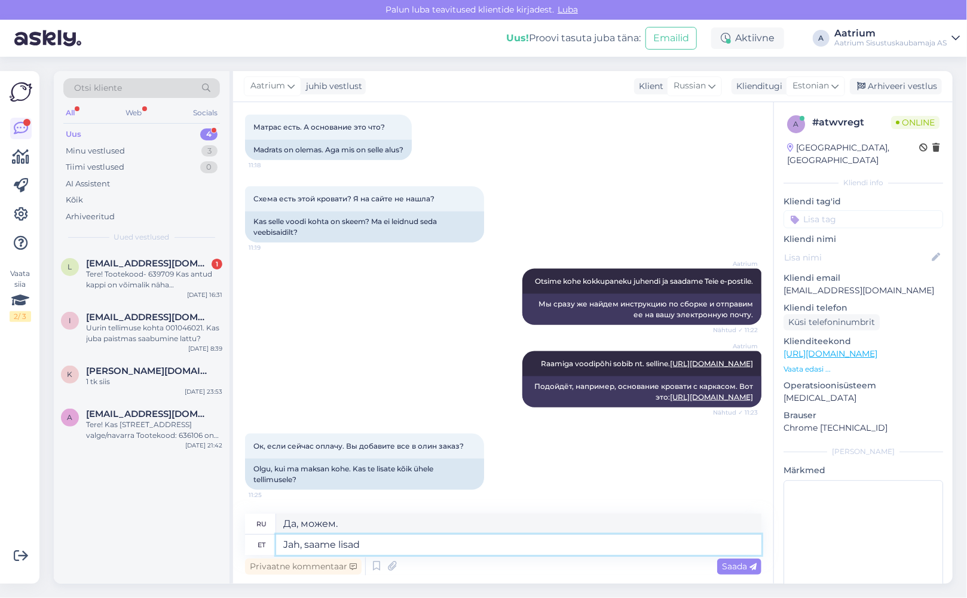
type textarea "Jah, saame lisada"
type textarea "Да, мы можем добавить"
type textarea "Jah, saame lisada sobiva"
type textarea "Да, мы можем добавить подходящий"
type textarea "Jah, saame lisada sobiva voodipõhja"
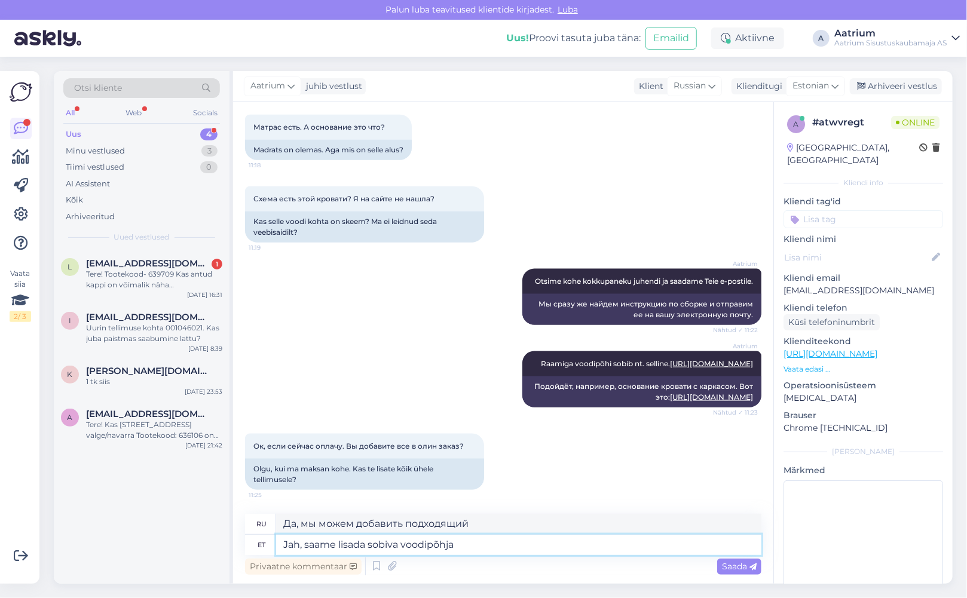
type textarea "Да, мы можем добавить соответствующее основание кровати."
type textarea "Jah, saame lisada sobiva voodipõhja ja s"
type textarea "Да, мы можем добавить соответствующее основание кровати и"
type textarea "Jah, saame lisada sobiva voodipõhja ja saadame"
type textarea "Да, мы можем добавить соответствующее основание кровати и отправить"
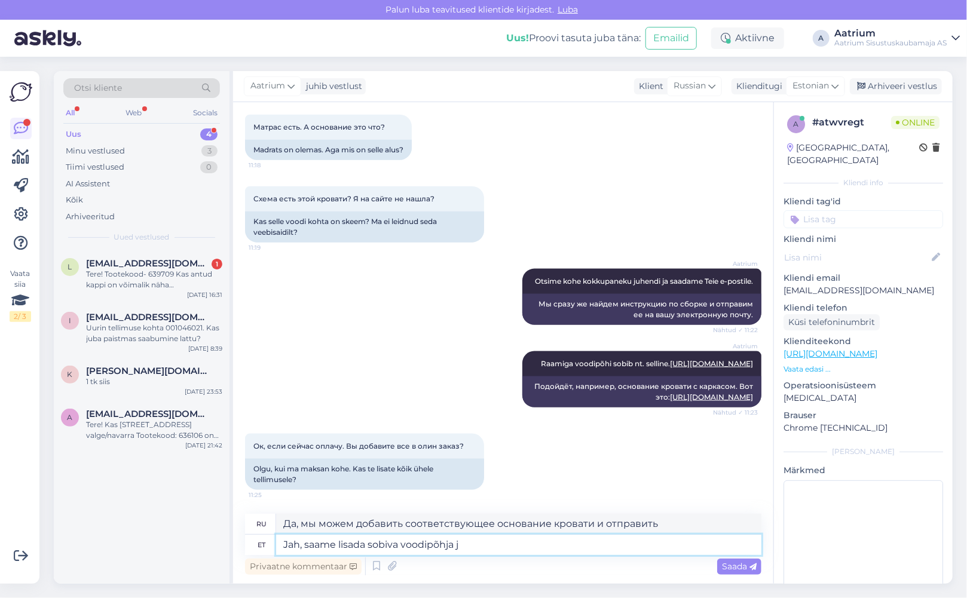
type textarea "Jah, saame lisada sobiva voodipõhja"
type textarea "Да, мы можем добавить соответствующее основание кровати и"
type textarea "Jah, saame lisada sobiva voodipõhja"
type textarea "Да, мы можем добавить соответствующее основание кровати."
type textarea "Jah, saame lisada sobiva voodipõhja. Kontroll"
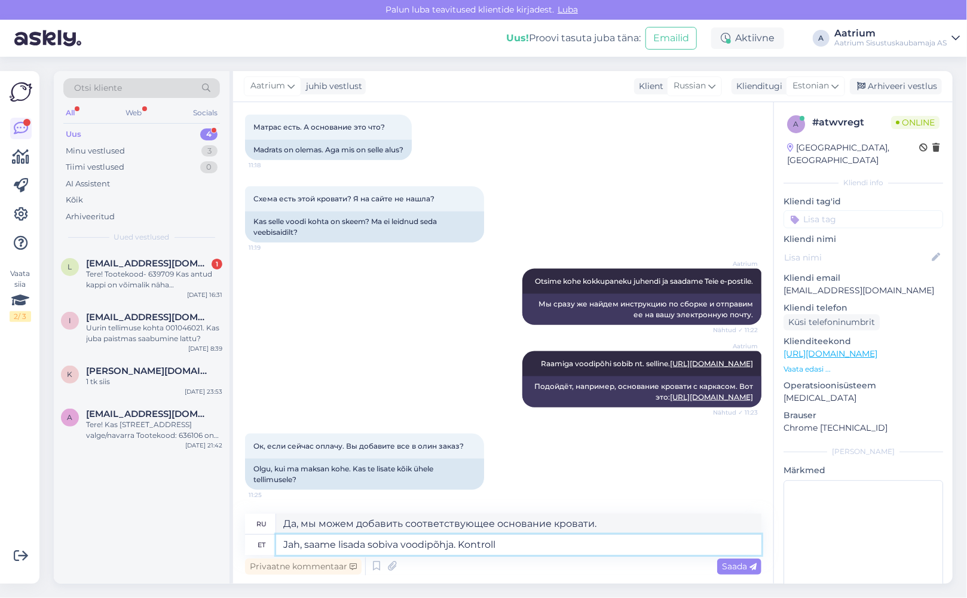
type textarea "Да, мы можем добавить подходящее основание кровати. Проверить."
type textarea "Jah, saame lisada sobiva voodipõhja."
type textarea "Да, мы можем добавить соответствующее основание кровати."
type textarea "Jah, saame lisada sobiva voodipõhja. Täpsustame s"
type textarea "Да, мы можем добавить подходящее основание кровати. Мы уточним."
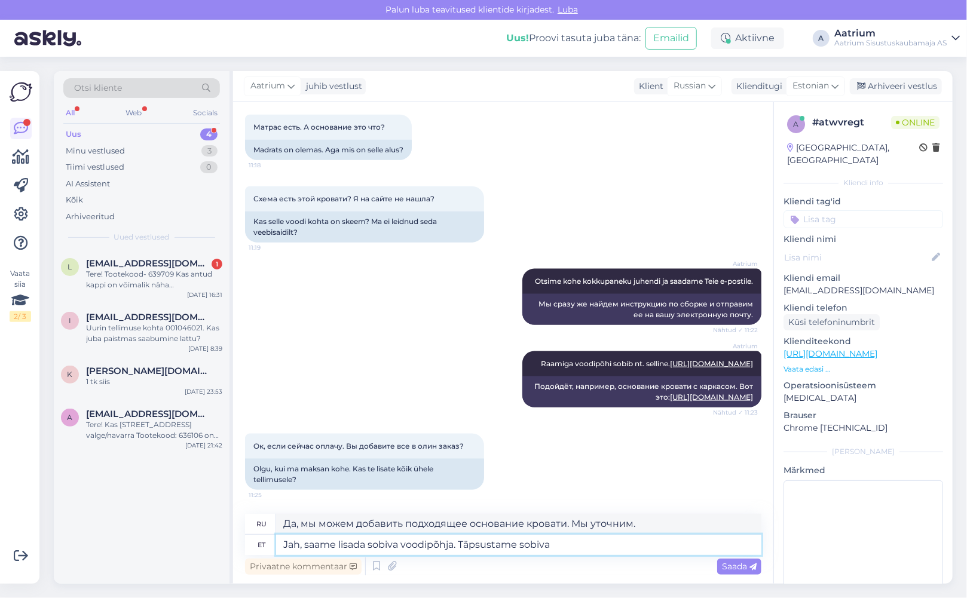
type textarea "Jah, saame lisada sobiva voodipõhja. Täpsustame sobiva"
type textarea "Да, мы можем добавить подходящее основание кровати. Мы укажем подходящую модель."
type textarea "Jah, saame lisada sobiva voodipõhja. Täpsustame"
type textarea "Да, мы можем добавить подходящее основание кровати. Мы уточним."
type textarea "Jah, saame lisada sobiva voodipõhja. Täpsustame ja s"
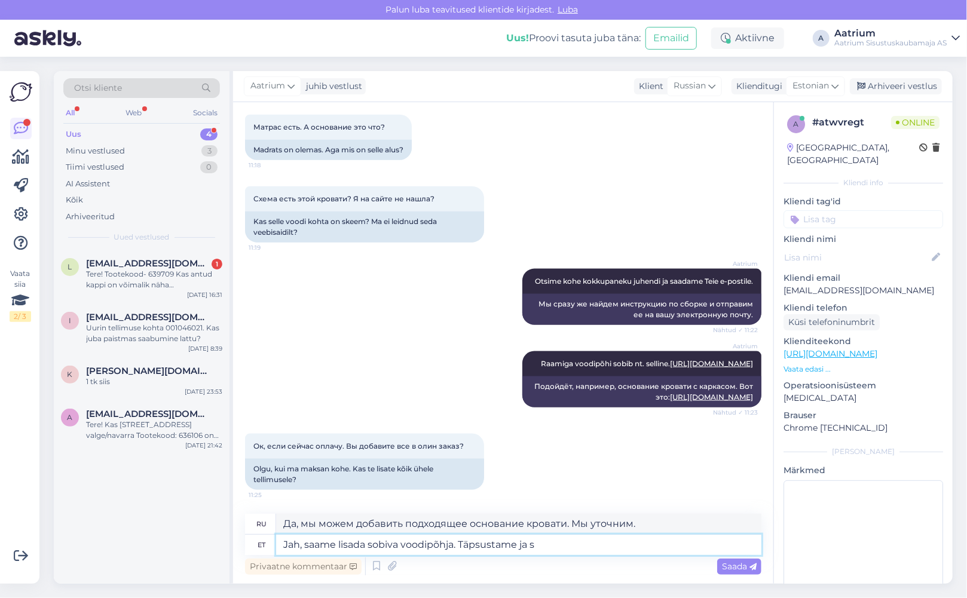
type textarea "Да, мы можем добавить подходящее основание кровати. Мы уточним и"
type textarea "Jah, saame lisada sobiva voodipõhja. Täpsustame ja saadame"
type textarea "Да, мы можем добавить подходящую кровать. Мы уточним и отправим."
type textarea "Jah, saame lisada sobiva voodipõhja. Täpsustame ja saadame juh"
type textarea "Да, мы можем добавить подходящее основание кровати. Мы уточним и отправим его в…"
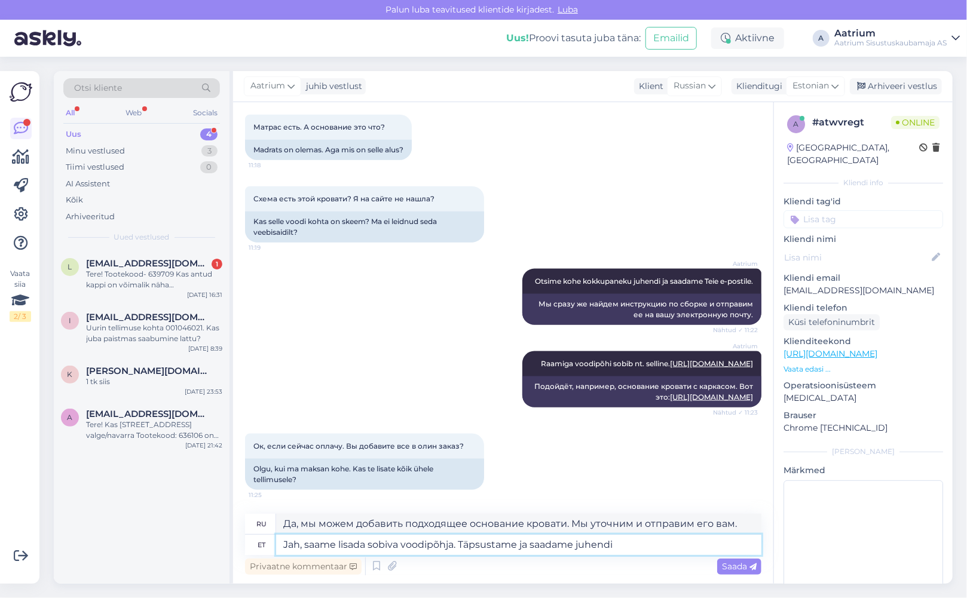
type textarea "Jah, saame lisada sobiva voodipõhja. Täpsustame ja saadame juhendi"
type textarea "Да, мы можем добавить подходящее основание кровати. Мы уточним и вышлем инструк…"
type textarea "Jah, saame lisada sobiva voodipõhja. Täpsustame ja saadame juhendi ja"
type textarea "Да, мы можем добавить подходящее основание кровати. Мы уточним и вышлем инструк…"
type textarea "Jah, saame lisada sobiva voodipõhja. Täpsustame ja saadame juhendi ja tellimuse"
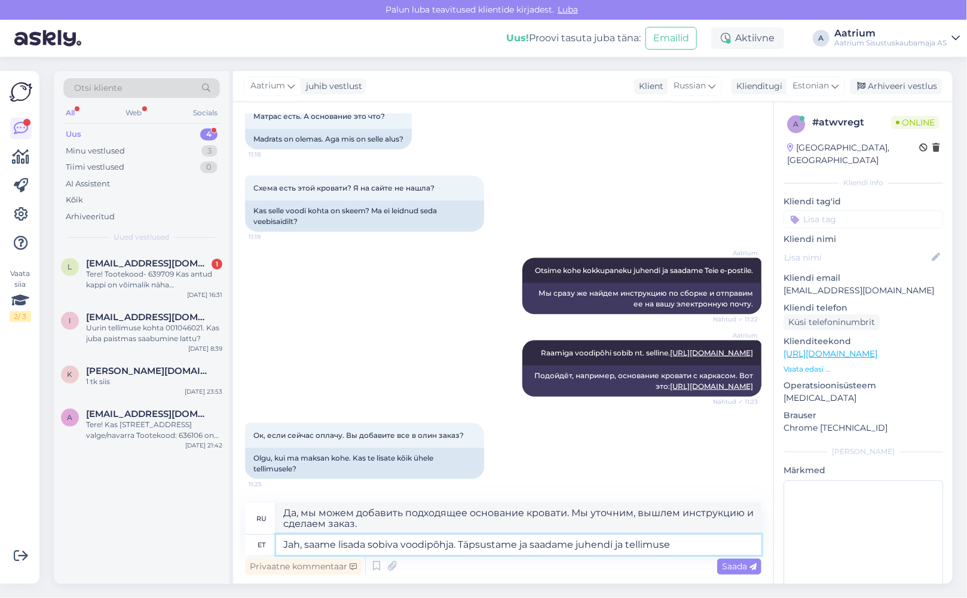
type textarea "Да, мы можем добавить подходящее основание кровати. Мы уточним детали, вышлем и…"
type textarea "Jah, saame lisada sobiva voodipõhja. Täpsustame ja saadame juhendi ja tellimuse…"
click at [624, 542] on textarea "Jah, saame lisada sobiva voodipõhja. Täpsustame ja saadame juhendi ja tellimuse…" at bounding box center [518, 545] width 485 height 20
click at [531, 546] on textarea "Jah, saame lisada sobiva voodipõhja. Täpsustame ja saadame juhendi ning tellimu…" at bounding box center [518, 545] width 485 height 20
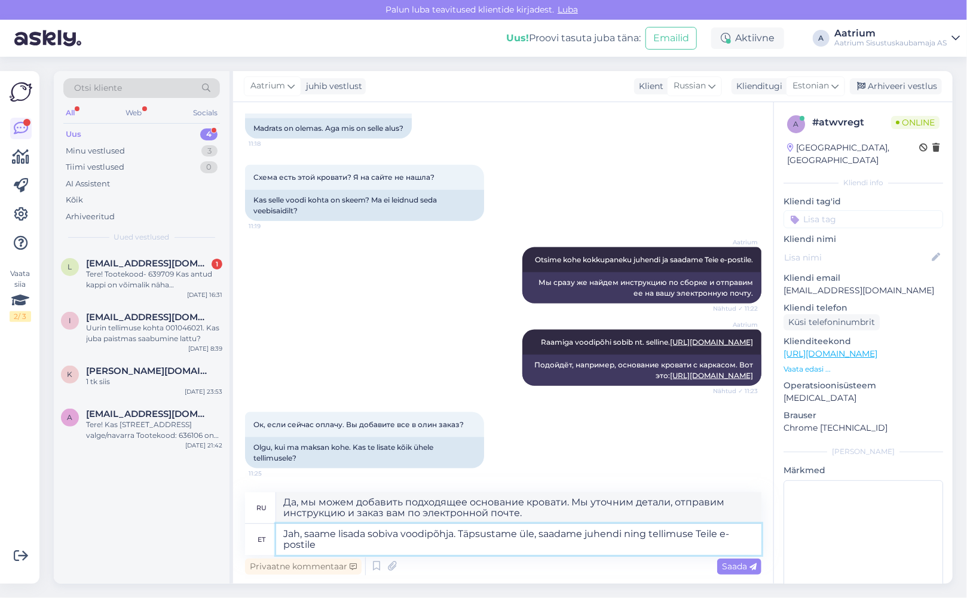
click at [338, 552] on textarea "Jah, saame lisada sobiva voodipõhja. Täpsustame üle, saadame juhendi ning telli…" at bounding box center [518, 539] width 485 height 31
click at [725, 569] on span "Saada" at bounding box center [739, 566] width 35 height 11
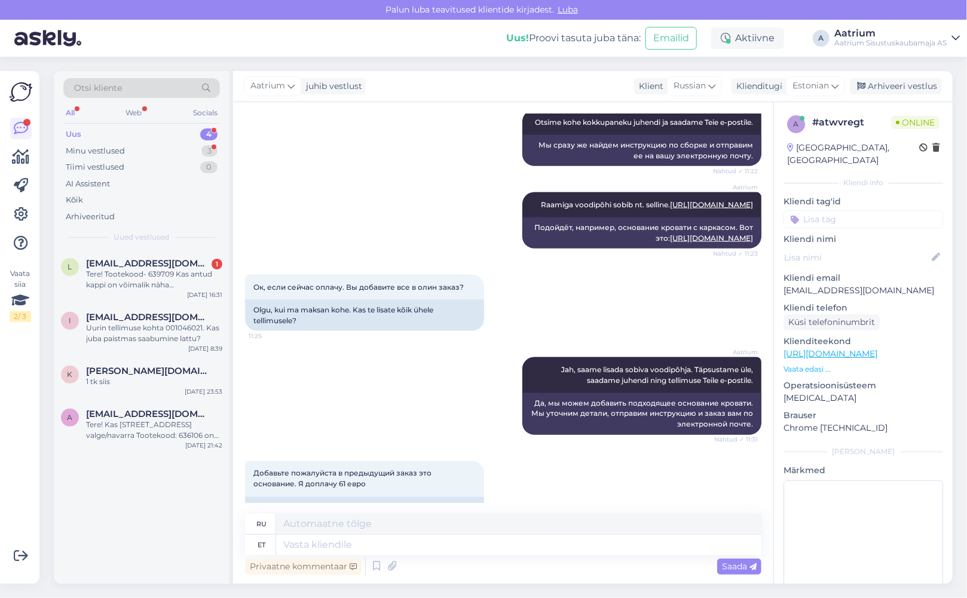
scroll to position [998, 0]
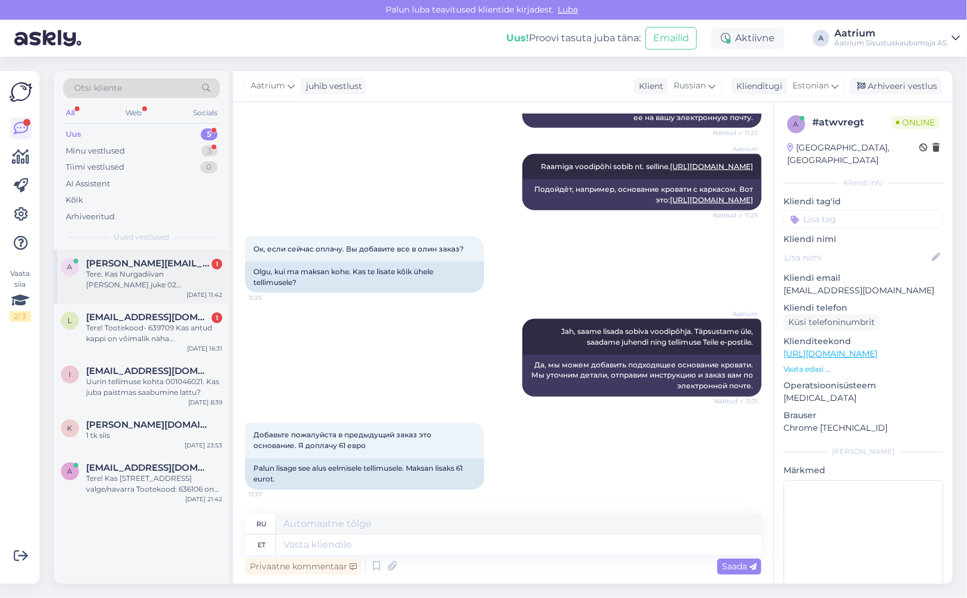
click at [134, 280] on div "Tere. Kas Nurgadiivan [PERSON_NAME] juke 02 [PERSON_NAME] on masinpestav? MIs r…" at bounding box center [154, 280] width 136 height 22
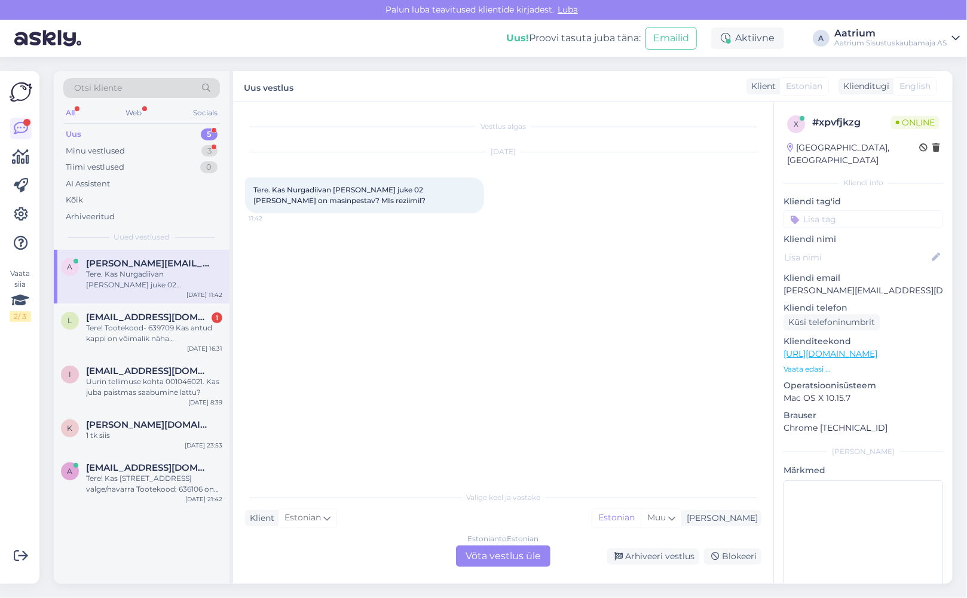
scroll to position [0, 0]
click at [524, 552] on div "Estonian to Estonian Võta vestlus üle" at bounding box center [503, 557] width 94 height 22
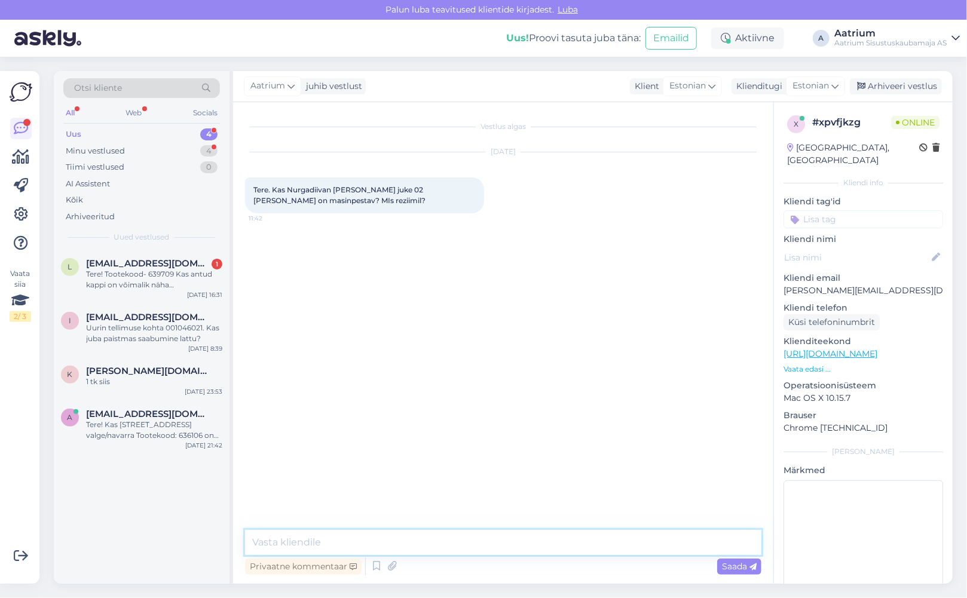
click at [386, 535] on textarea at bounding box center [503, 542] width 516 height 25
drag, startPoint x: 894, startPoint y: 277, endPoint x: 775, endPoint y: 282, distance: 119.6
click at [775, 282] on div "x # xpvfjkzg Online [GEOGRAPHIC_DATA], [GEOGRAPHIC_DATA] Kliendi info Kliendi t…" at bounding box center [863, 354] width 179 height 504
copy p "[PERSON_NAME][EMAIL_ADDRESS][DOMAIN_NAME]"
click at [625, 536] on textarea "Tere! Kohe ei oska paraku öelda. Täpsustame info ja saadame Teile e-postile" at bounding box center [503, 542] width 516 height 25
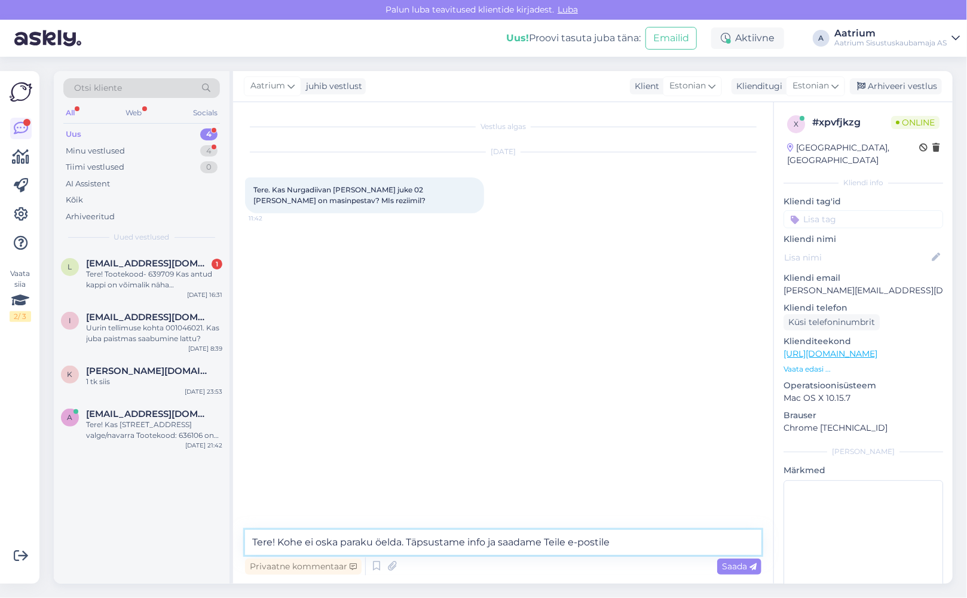
paste textarea "[PERSON_NAME][EMAIL_ADDRESS][DOMAIN_NAME]"
click at [744, 570] on span "Saada" at bounding box center [739, 566] width 35 height 11
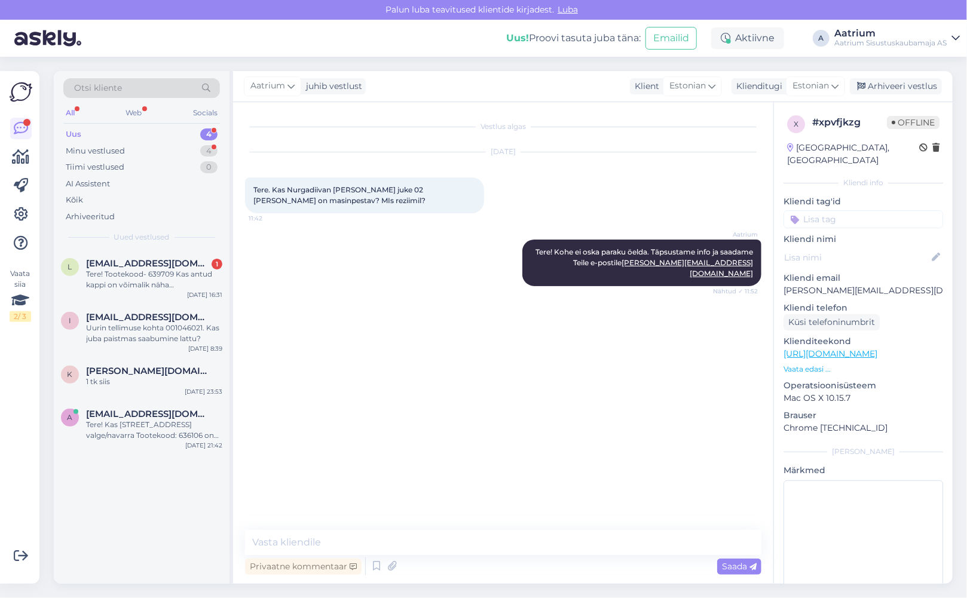
click at [293, 315] on div "Vestlus algas [DATE] Tere. Kas Nurgadiivan [PERSON_NAME] juke 02 [PERSON_NAME] …" at bounding box center [508, 316] width 527 height 405
click at [176, 282] on div "Tere! Tootekood- 639709 Kas antud kappi on võimalik näha [PERSON_NAME] esindusp…" at bounding box center [154, 280] width 136 height 22
